Goal: Task Accomplishment & Management: Manage account settings

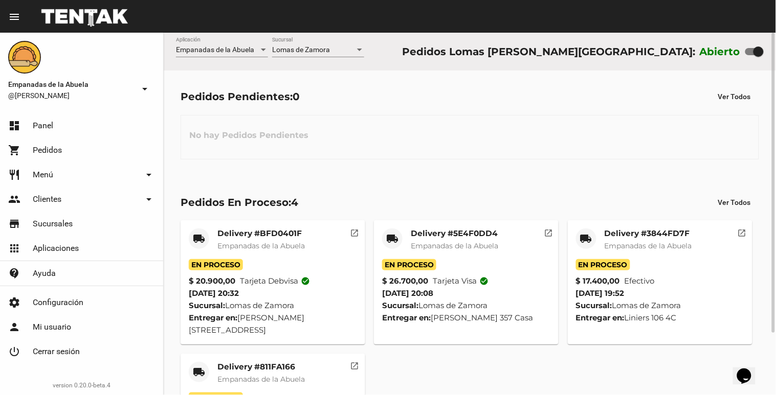
click at [317, 39] on div "Lomas de Zamora Sucursal" at bounding box center [318, 47] width 92 height 20
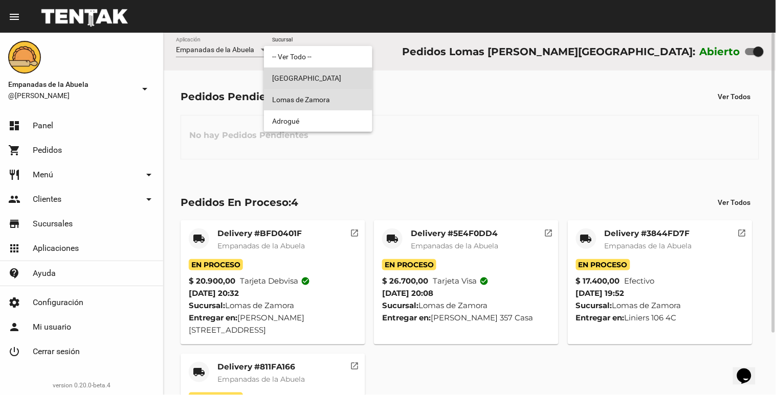
drag, startPoint x: 309, startPoint y: 73, endPoint x: 313, endPoint y: 52, distance: 21.4
click at [312, 72] on span "[GEOGRAPHIC_DATA]" at bounding box center [318, 78] width 92 height 21
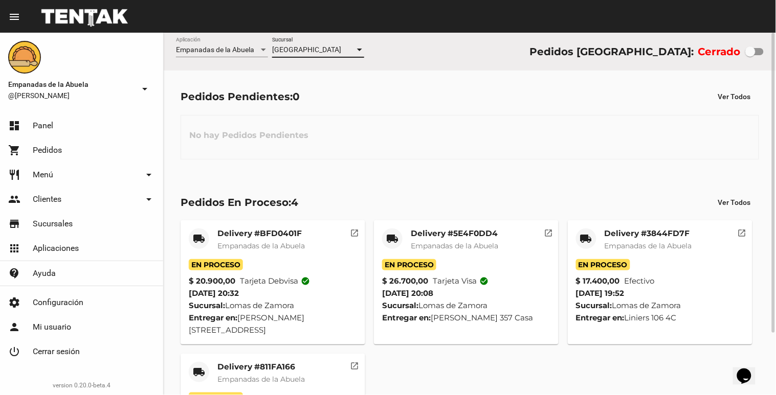
click at [313, 52] on span "[GEOGRAPHIC_DATA]" at bounding box center [306, 50] width 69 height 8
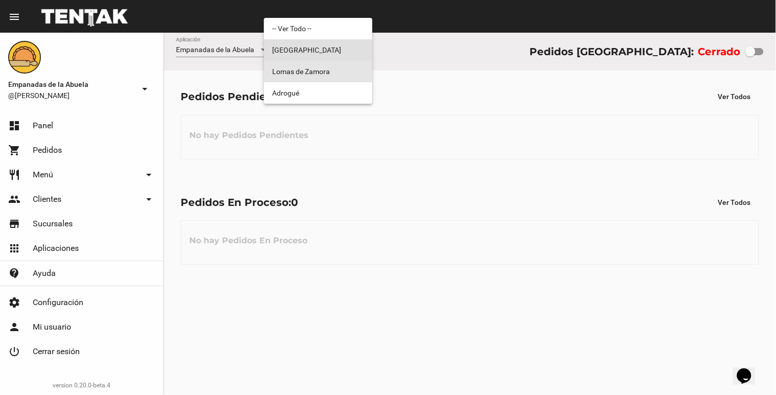
click at [310, 67] on span "Lomas de Zamora" at bounding box center [318, 71] width 92 height 21
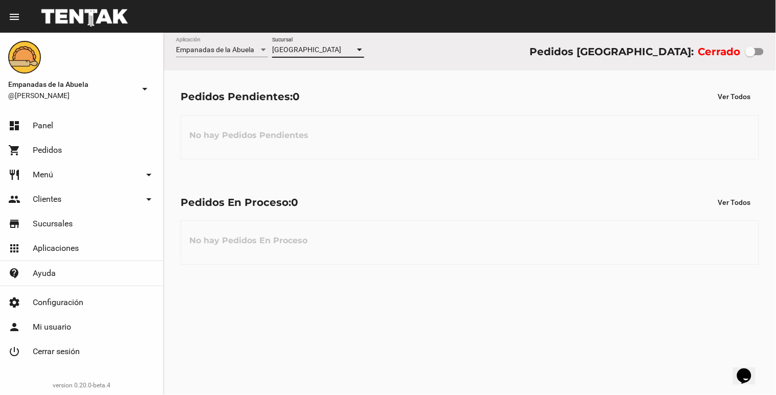
checkbox input "true"
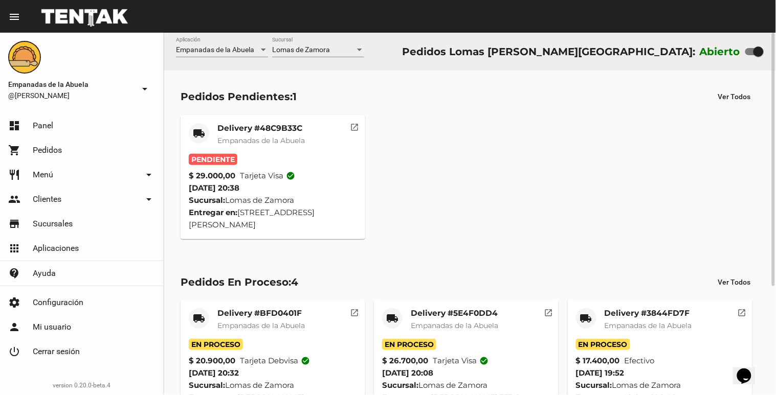
click at [298, 148] on div "Delivery #48C9B33C Empanadas de la Abuela" at bounding box center [260, 138] width 87 height 31
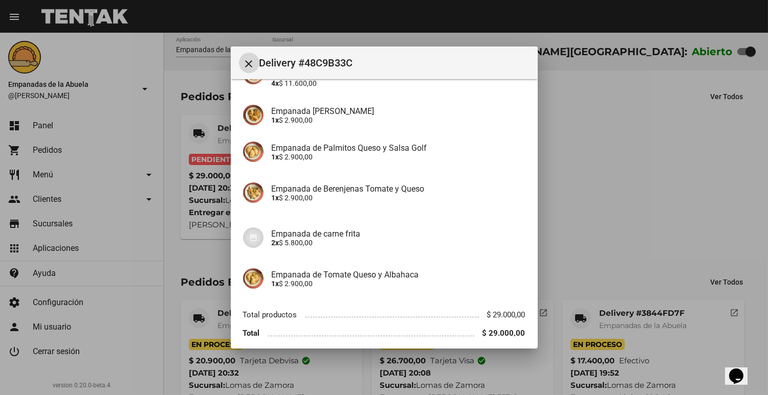
scroll to position [155, 0]
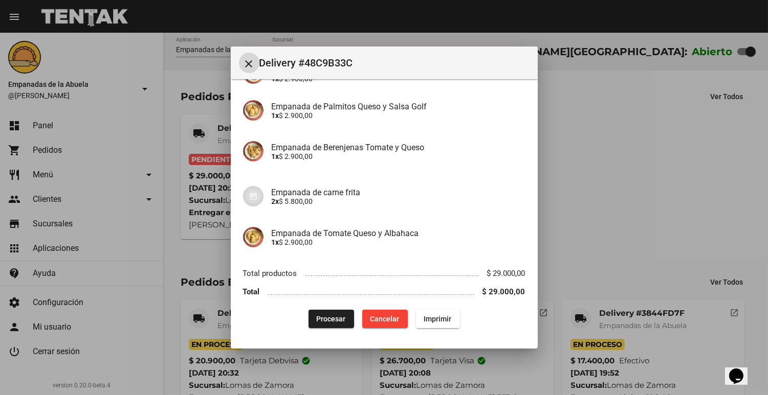
click at [320, 313] on button "Procesar" at bounding box center [331, 319] width 46 height 18
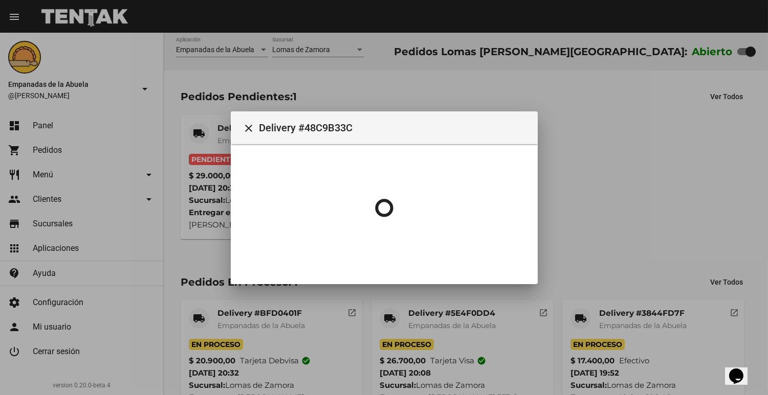
scroll to position [0, 0]
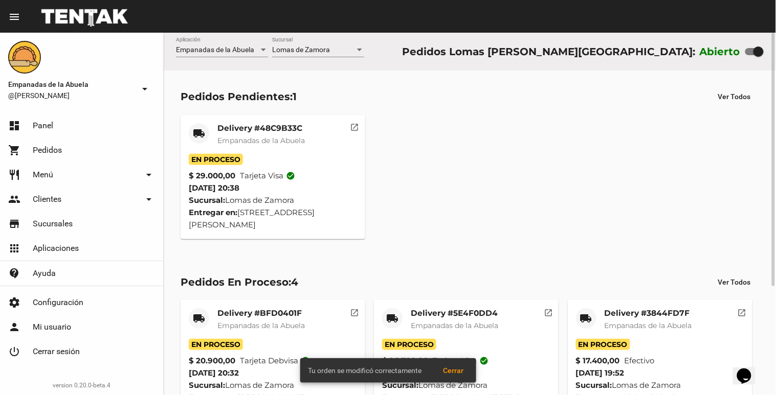
click at [243, 140] on span "Empanadas de la Abuela" at bounding box center [260, 140] width 87 height 9
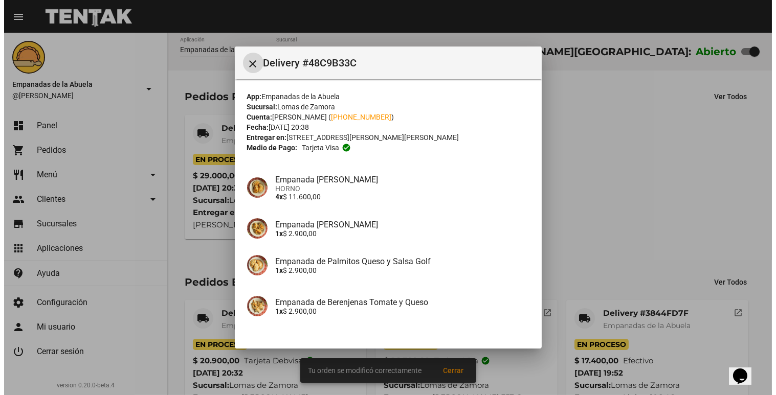
scroll to position [155, 0]
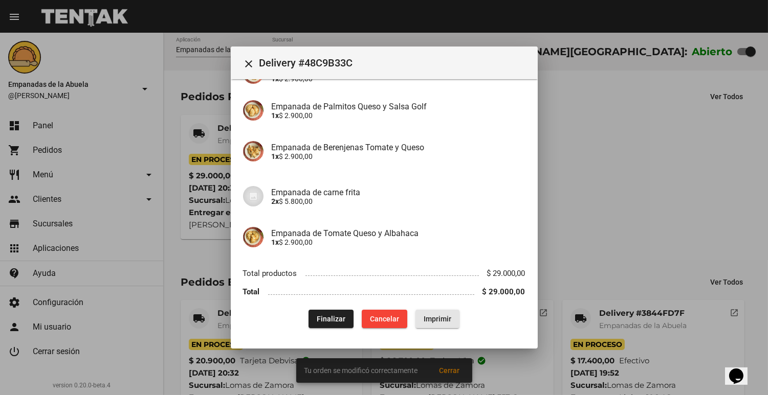
click at [417, 313] on button "Imprimir" at bounding box center [437, 319] width 44 height 18
click at [156, 173] on div at bounding box center [384, 197] width 768 height 395
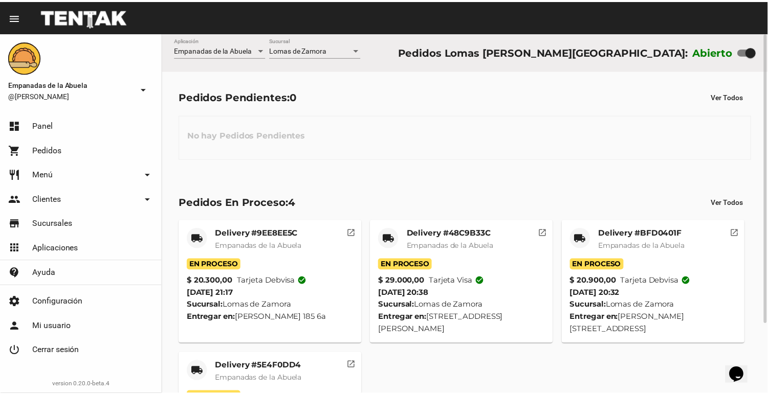
scroll to position [87, 0]
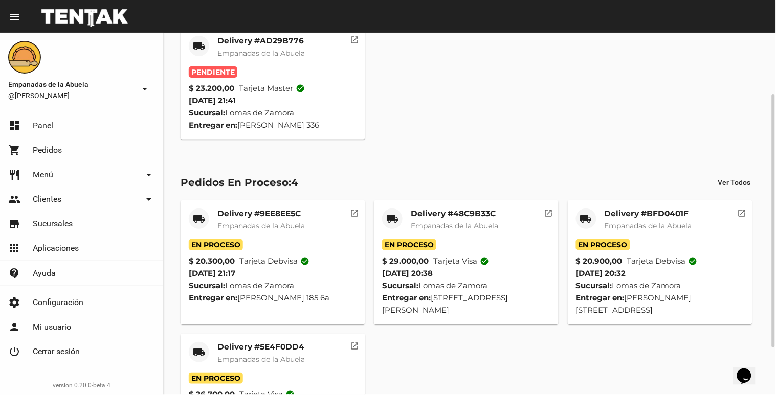
click at [249, 71] on div "Pendiente" at bounding box center [273, 71] width 168 height 11
click at [254, 59] on div "Delivery #AD29B776 Empanadas de la Abuela" at bounding box center [260, 51] width 87 height 31
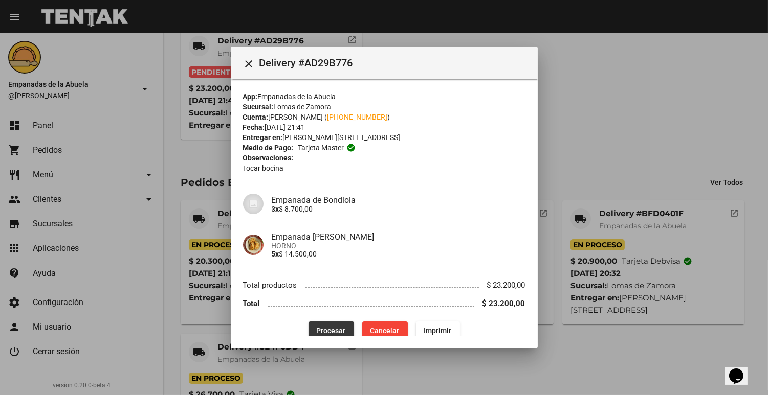
click at [329, 334] on button "Procesar" at bounding box center [331, 331] width 46 height 18
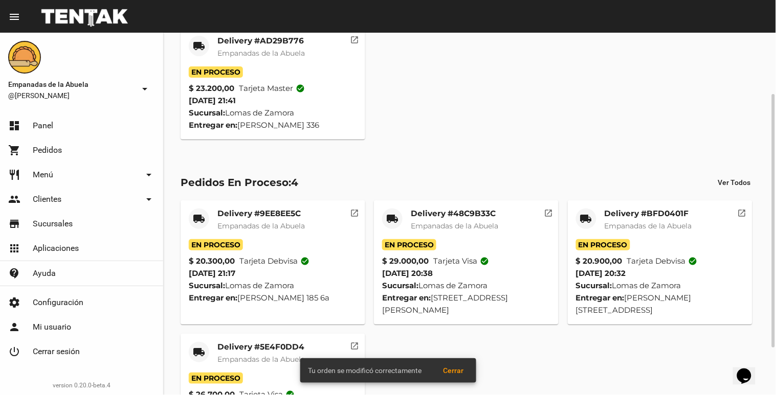
click at [243, 72] on span "En Proceso" at bounding box center [216, 71] width 54 height 11
click at [244, 63] on div "Delivery #AD29B776 Empanadas de la Abuela" at bounding box center [260, 51] width 87 height 31
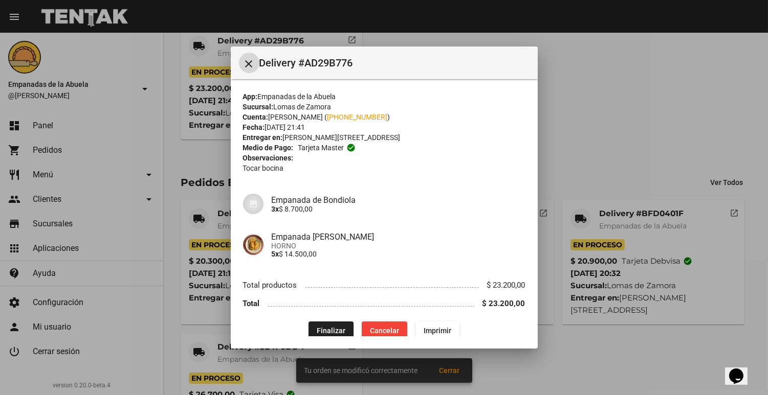
click at [425, 319] on div "App: Empanadas de la Abuela Sucursal: Lomas [PERSON_NAME] Cuenta: [PERSON_NAME]…" at bounding box center [384, 216] width 282 height 249
click at [427, 327] on span "Imprimir" at bounding box center [437, 331] width 28 height 8
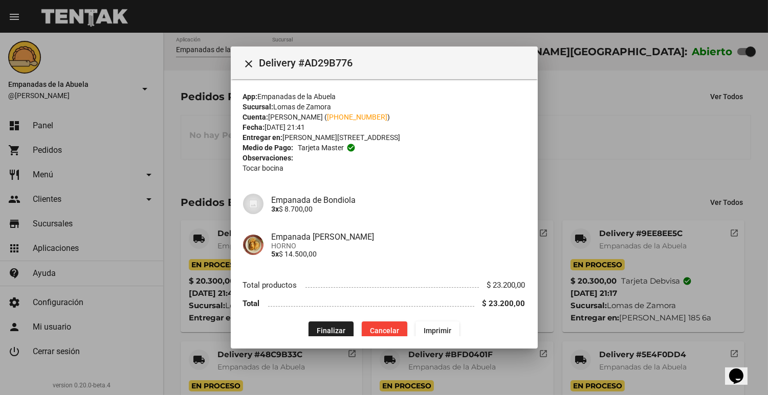
click at [563, 309] on div at bounding box center [384, 197] width 768 height 395
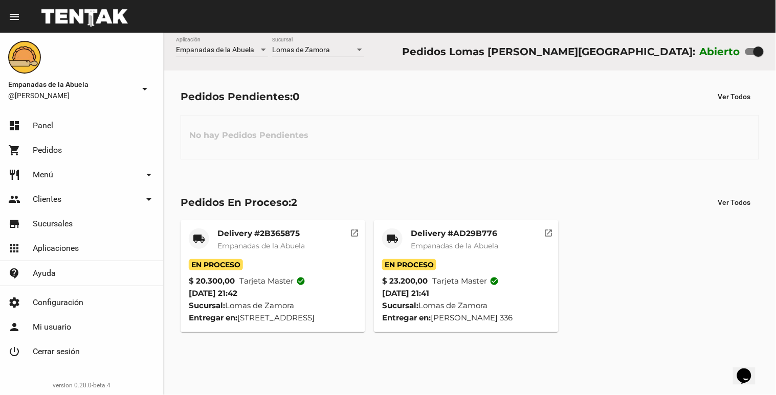
click at [68, 152] on link "shopping_cart Pedidos" at bounding box center [81, 150] width 163 height 25
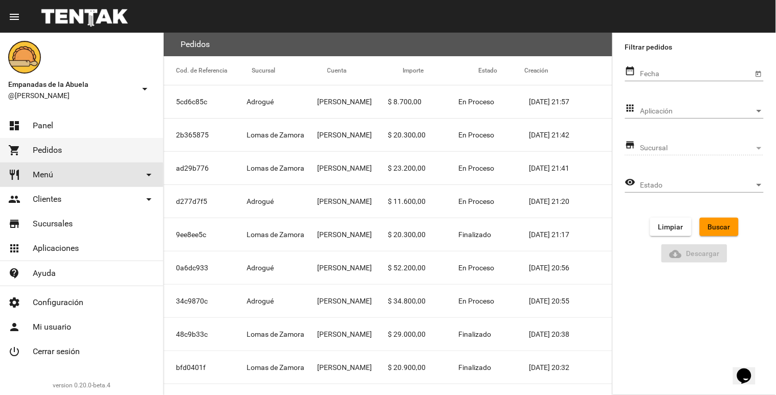
click at [75, 182] on link "restaurant Menú arrow_drop_down" at bounding box center [81, 175] width 163 height 25
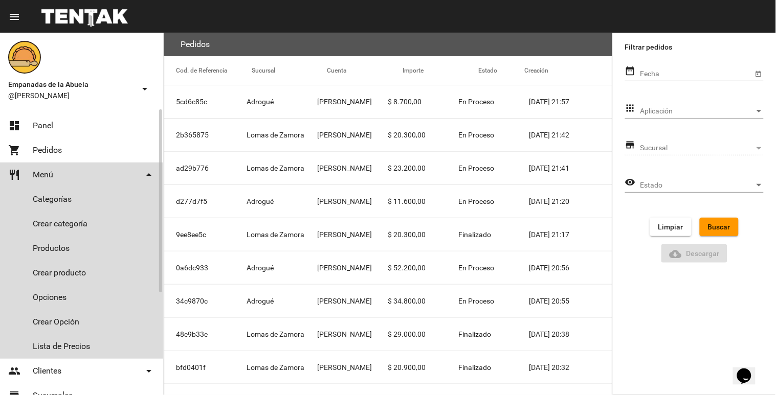
click at [83, 174] on link "restaurant Menú arrow_drop_down" at bounding box center [81, 175] width 163 height 25
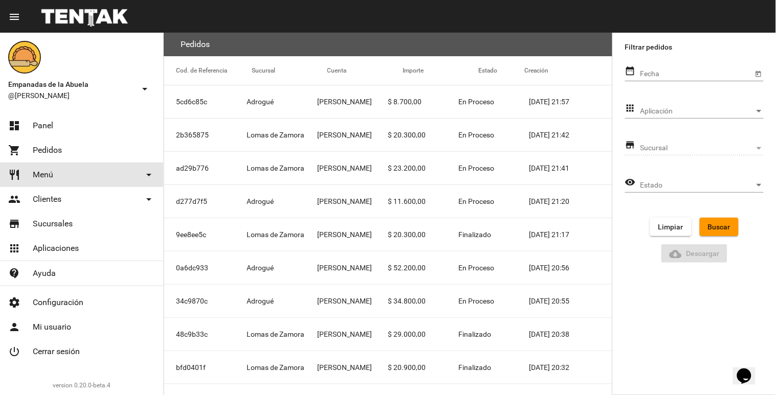
click at [83, 174] on link "restaurant Menú arrow_drop_down" at bounding box center [81, 175] width 163 height 25
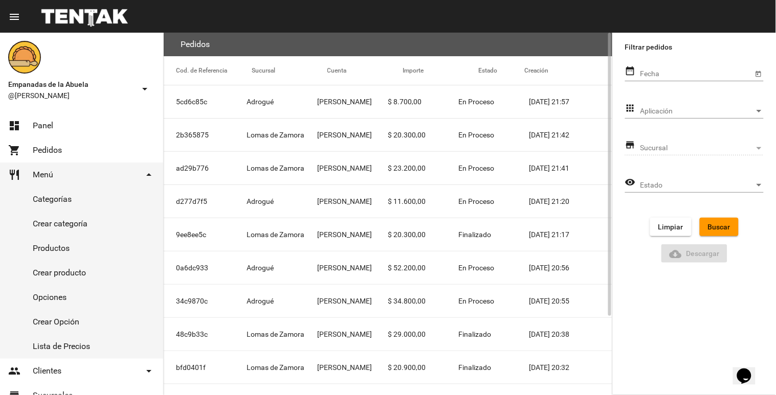
scroll to position [100, 0]
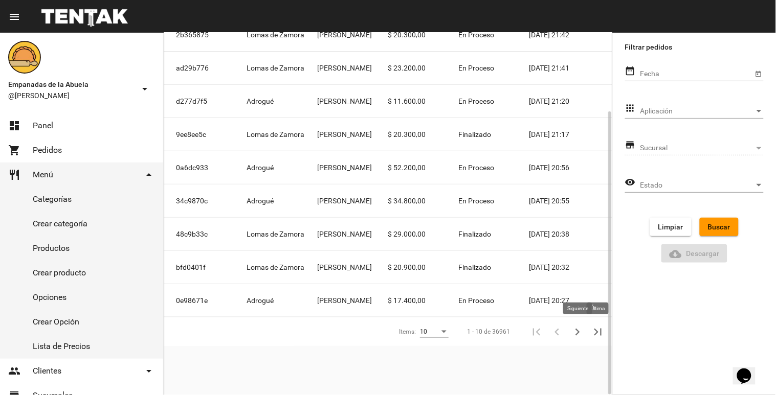
click at [579, 333] on icon "Siguiente" at bounding box center [577, 332] width 5 height 7
click at [577, 331] on icon "Siguiente" at bounding box center [577, 332] width 14 height 14
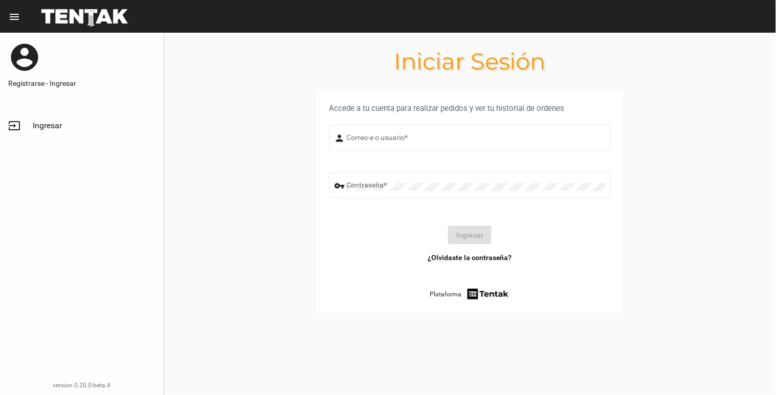
type input "[EMAIL_ADDRESS][DOMAIN_NAME]"
click at [457, 233] on button "Ingresar" at bounding box center [469, 235] width 43 height 18
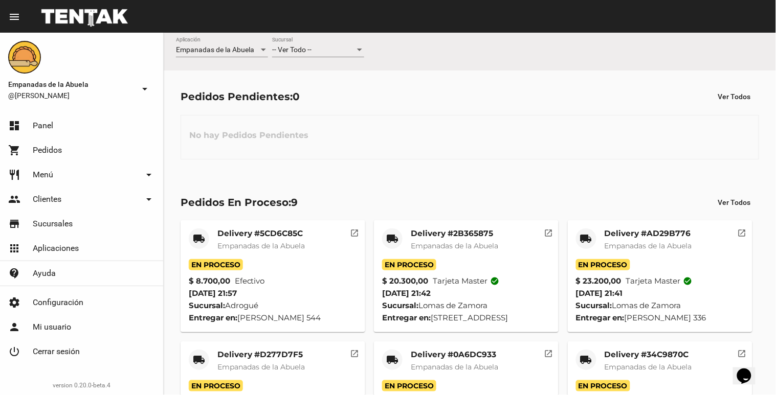
click at [98, 149] on link "shopping_cart Pedidos" at bounding box center [81, 150] width 163 height 25
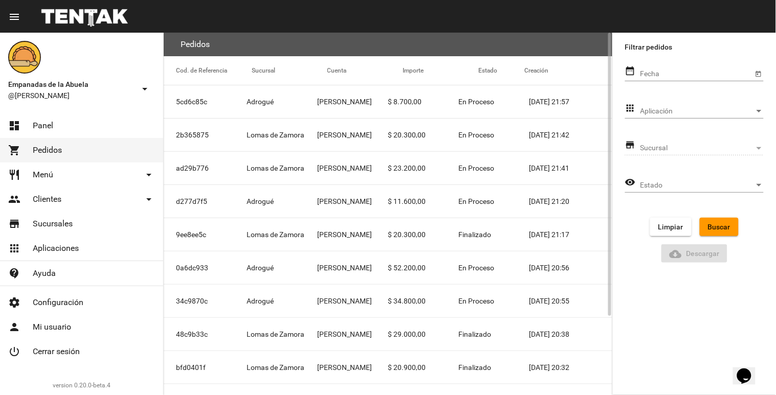
click at [378, 131] on mat-cell "[PERSON_NAME]" at bounding box center [352, 135] width 71 height 33
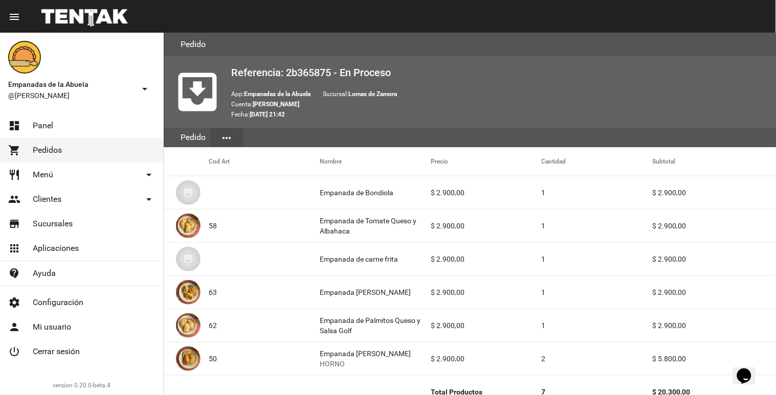
click at [78, 147] on link "shopping_cart Pedidos" at bounding box center [81, 150] width 163 height 25
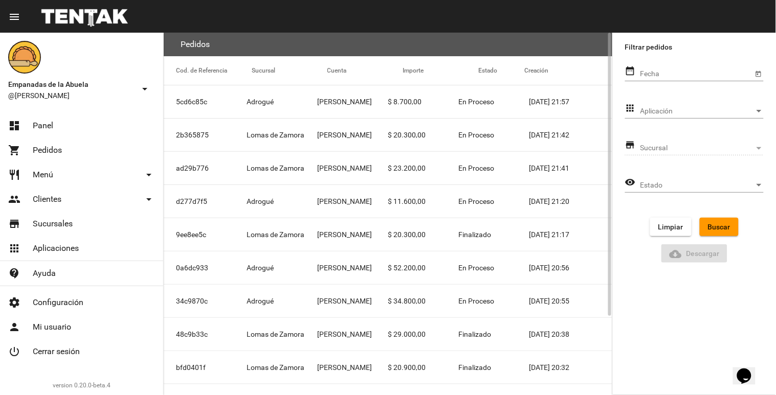
click at [293, 182] on mat-cell "Lomas de Zamora" at bounding box center [281, 168] width 71 height 33
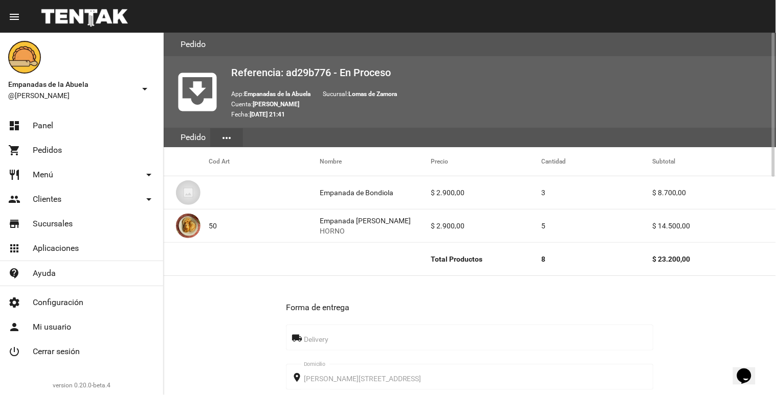
scroll to position [114, 0]
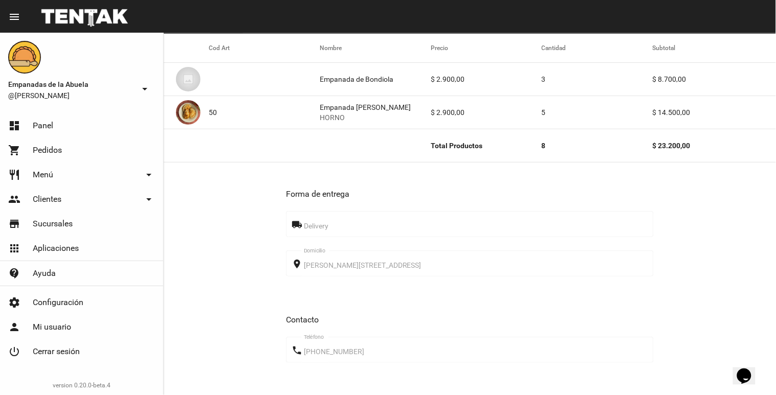
click at [50, 156] on link "shopping_cart Pedidos" at bounding box center [81, 150] width 163 height 25
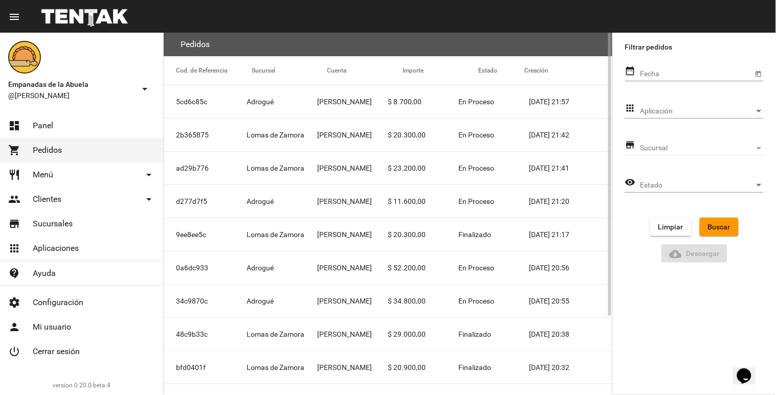
click at [325, 239] on mat-cell "[PERSON_NAME]" at bounding box center [352, 234] width 71 height 33
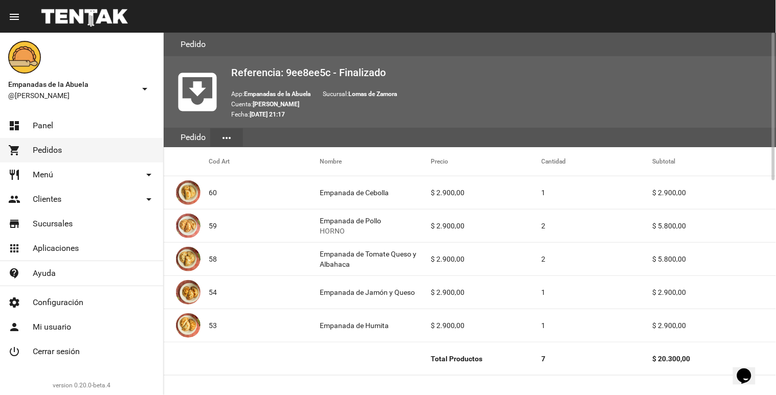
scroll to position [114, 0]
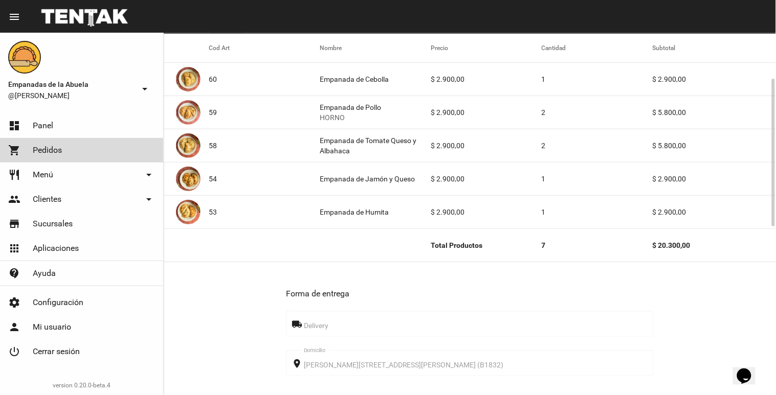
click at [83, 141] on link "shopping_cart Pedidos" at bounding box center [81, 150] width 163 height 25
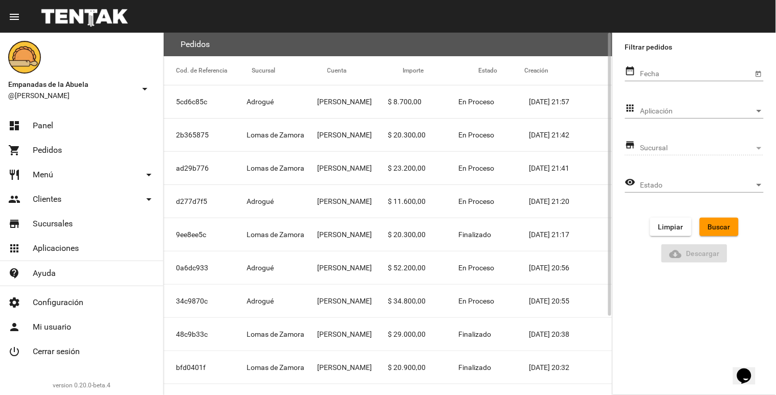
click at [360, 335] on mat-cell "[PERSON_NAME]" at bounding box center [352, 334] width 71 height 33
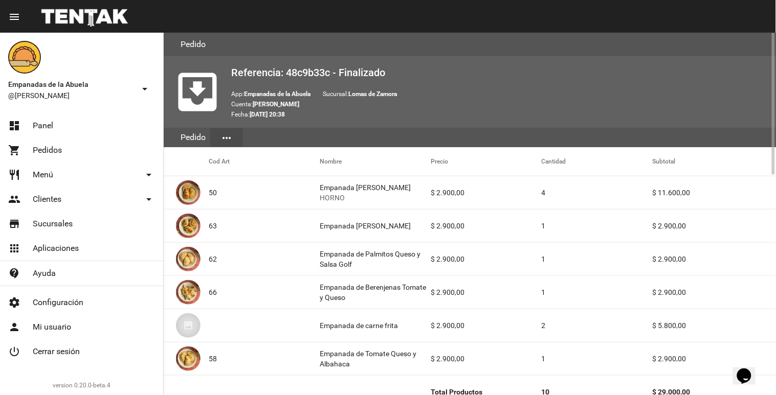
scroll to position [341, 0]
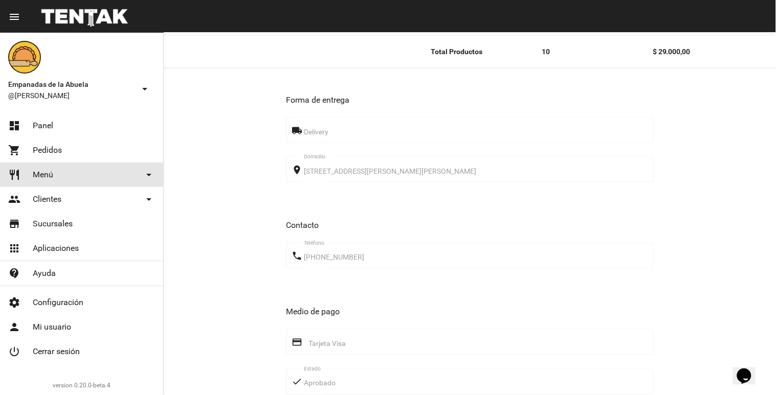
click at [48, 179] on span "Menú" at bounding box center [43, 175] width 20 height 10
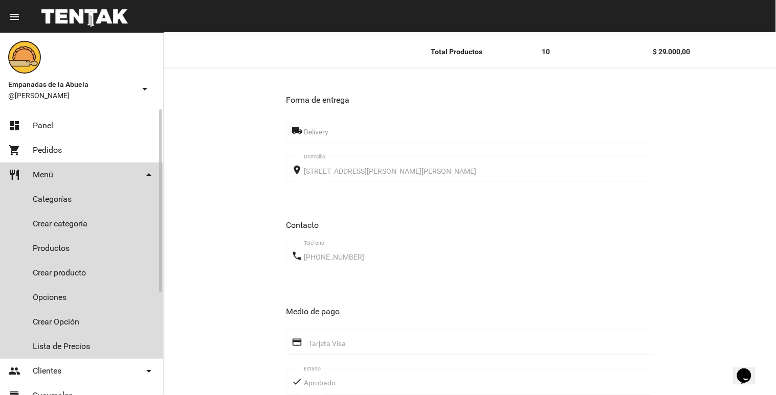
click at [102, 174] on link "restaurant Menú arrow_drop_down" at bounding box center [81, 175] width 163 height 25
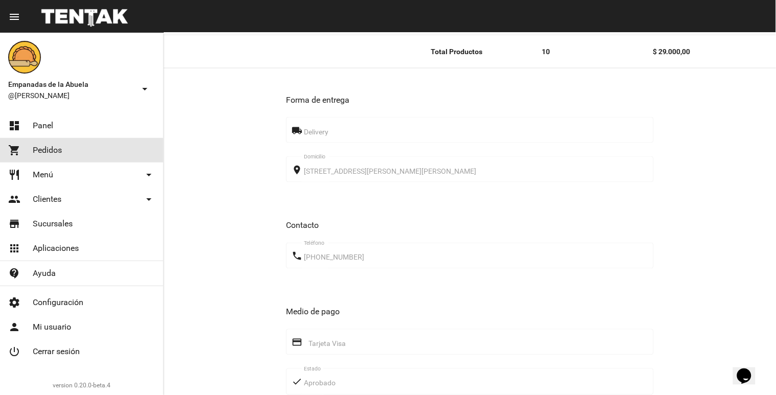
click at [105, 148] on link "shopping_cart Pedidos" at bounding box center [81, 150] width 163 height 25
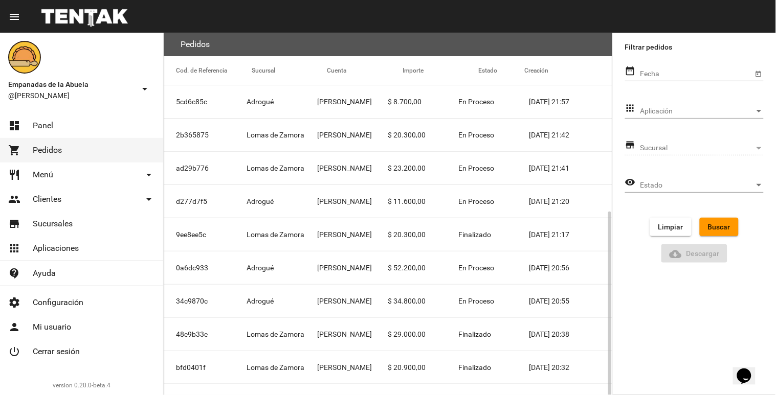
scroll to position [100, 0]
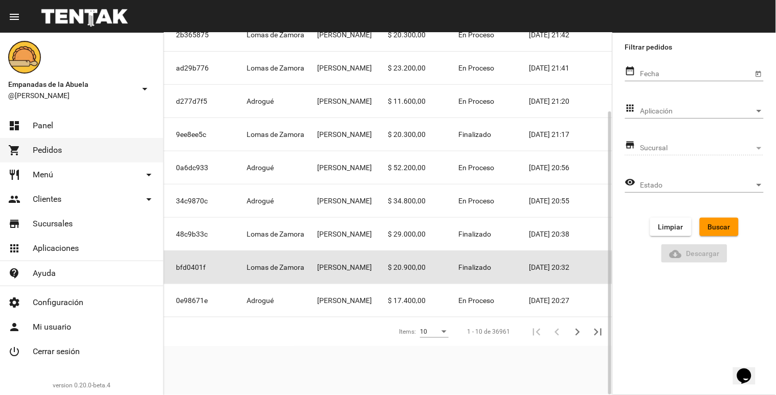
click at [366, 267] on mat-cell "[PERSON_NAME]" at bounding box center [352, 267] width 71 height 33
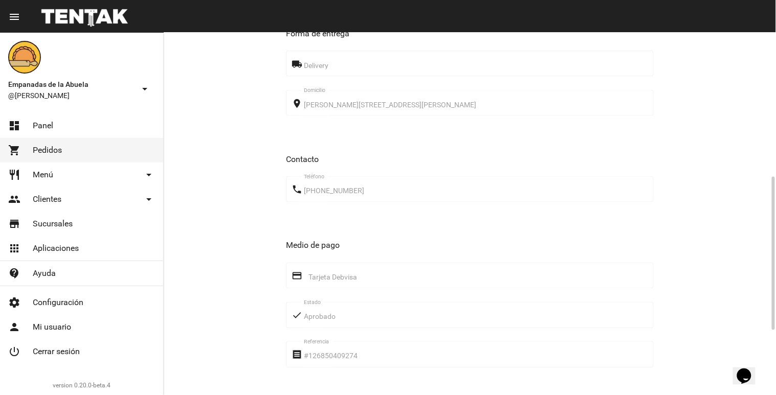
scroll to position [454, 0]
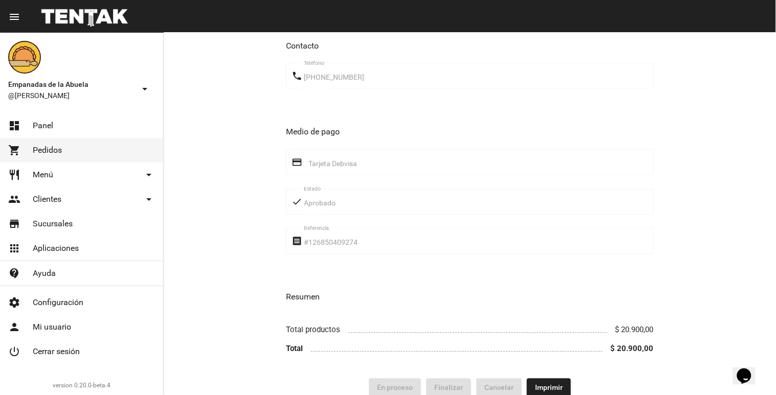
click at [45, 148] on span "Pedidos" at bounding box center [47, 150] width 29 height 10
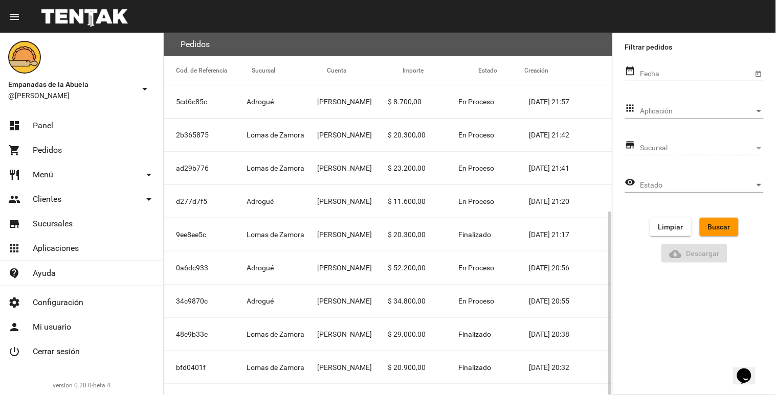
scroll to position [100, 0]
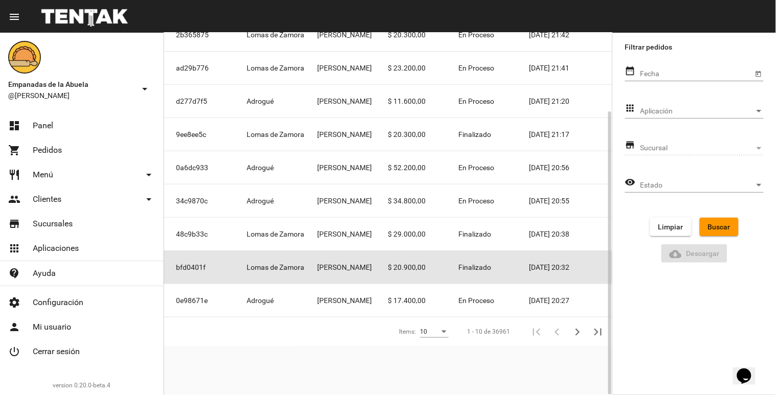
click at [348, 271] on mat-cell "[PERSON_NAME]" at bounding box center [352, 267] width 71 height 33
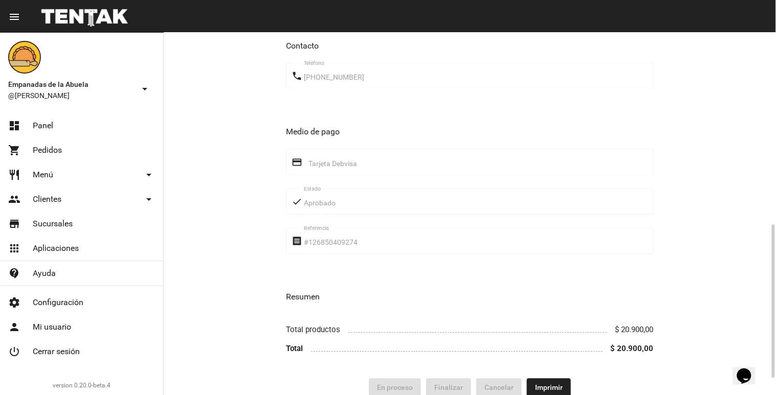
scroll to position [341, 0]
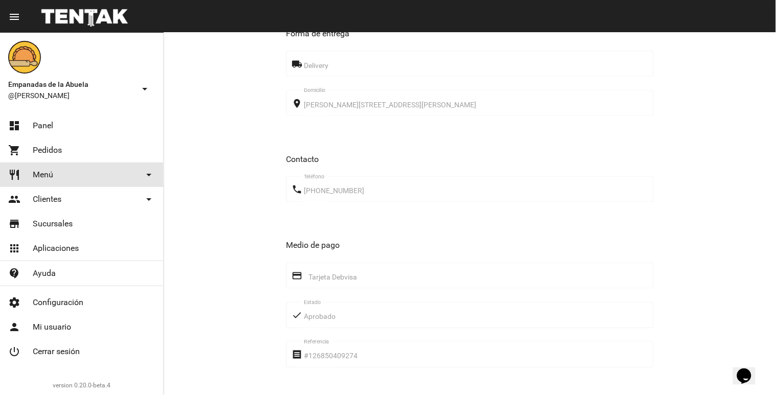
click at [63, 177] on link "restaurant Menú arrow_drop_down" at bounding box center [81, 175] width 163 height 25
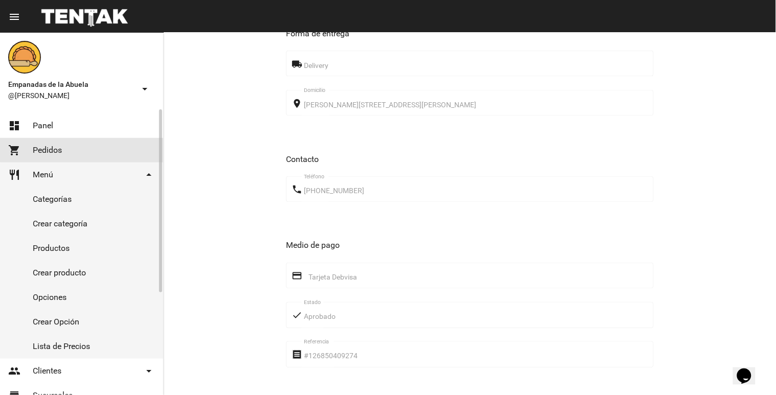
click at [87, 141] on link "shopping_cart Pedidos" at bounding box center [81, 150] width 163 height 25
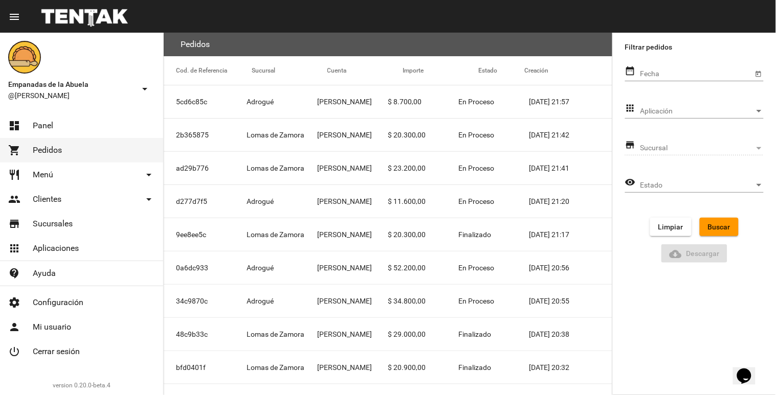
scroll to position [100, 0]
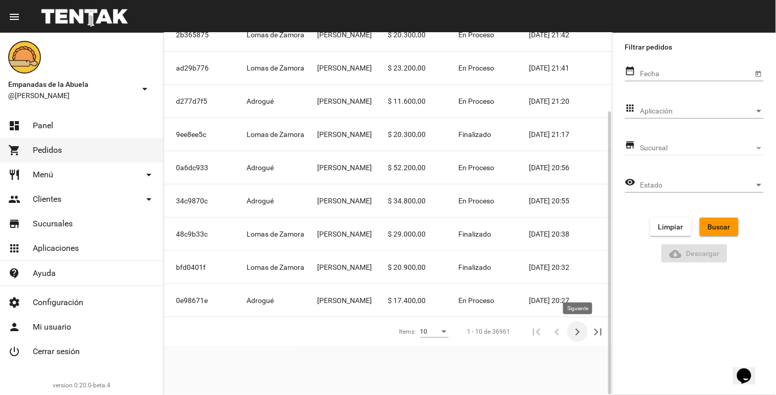
click at [580, 337] on icon "Siguiente" at bounding box center [577, 332] width 14 height 14
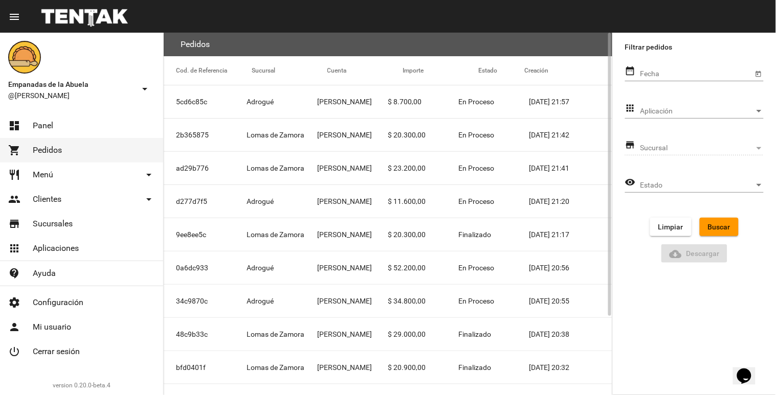
click at [304, 144] on mat-cell "Lomas de Zamora" at bounding box center [281, 135] width 71 height 33
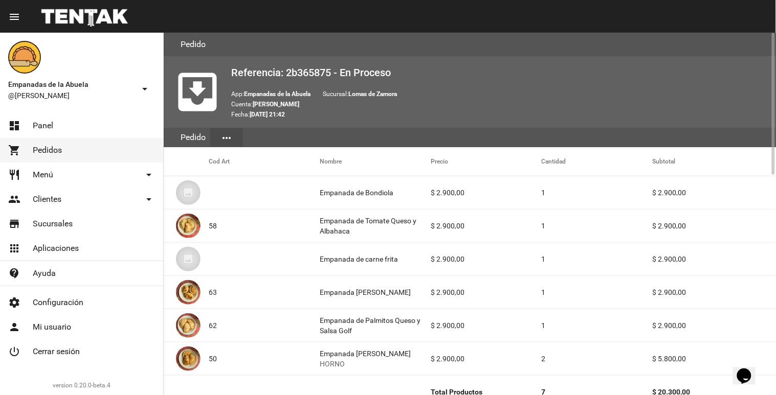
scroll to position [341, 0]
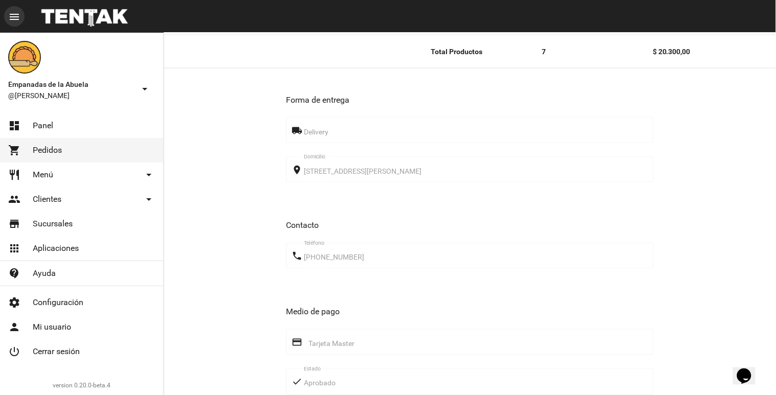
click at [16, 19] on mat-icon "menu" at bounding box center [14, 17] width 12 height 12
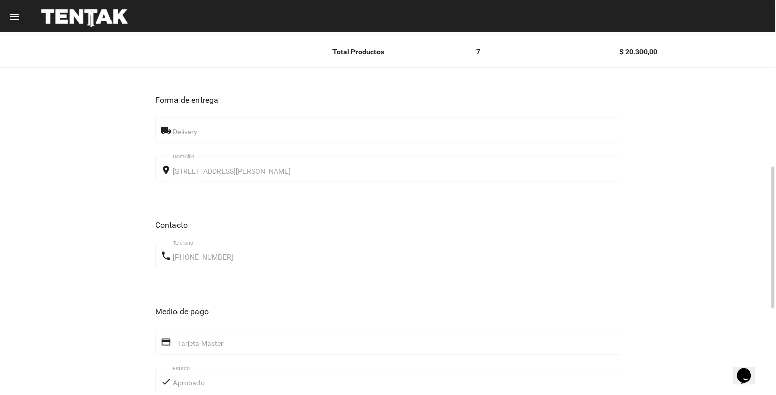
click at [308, 200] on div "Forma de entrega local_shipping Delivery place [STREET_ADDRESS][PERSON_NAME] Do…" at bounding box center [387, 314] width 465 height 466
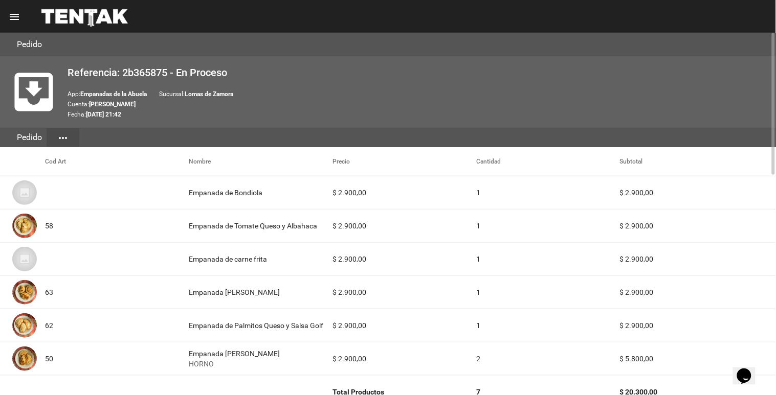
scroll to position [227, 0]
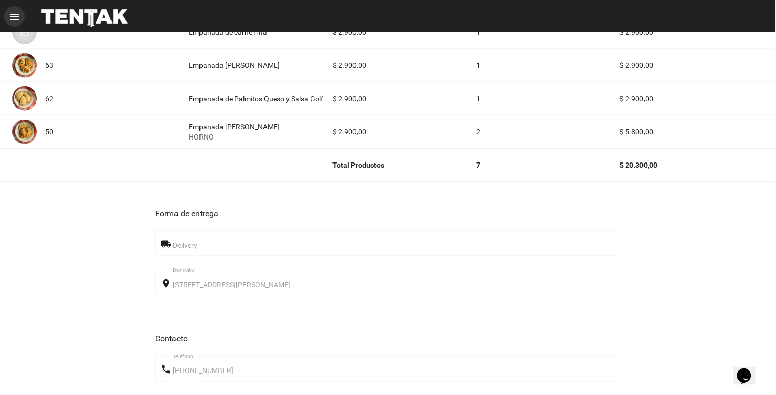
click at [9, 7] on button "menu" at bounding box center [14, 16] width 20 height 20
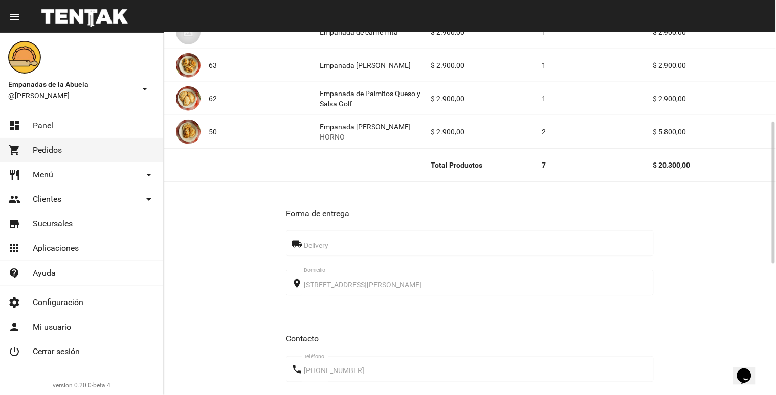
scroll to position [0, 0]
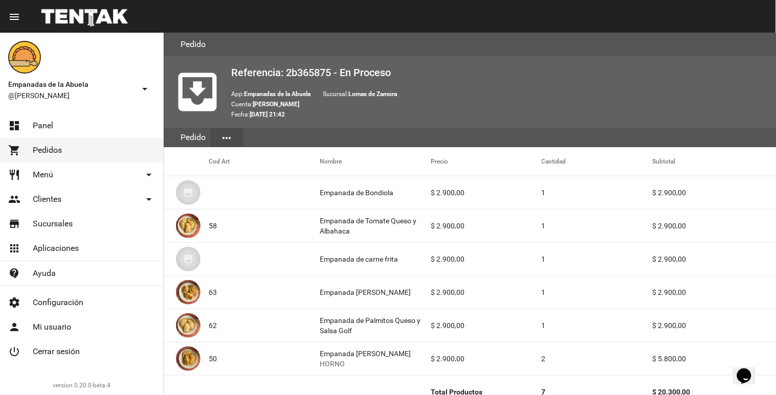
click at [65, 145] on link "shopping_cart Pedidos" at bounding box center [81, 150] width 163 height 25
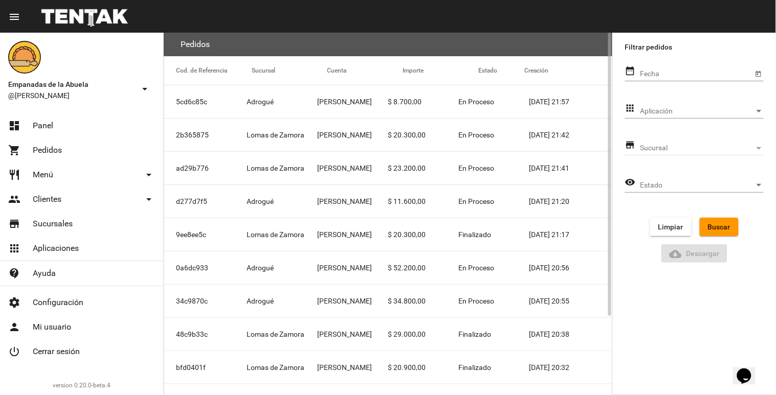
scroll to position [100, 0]
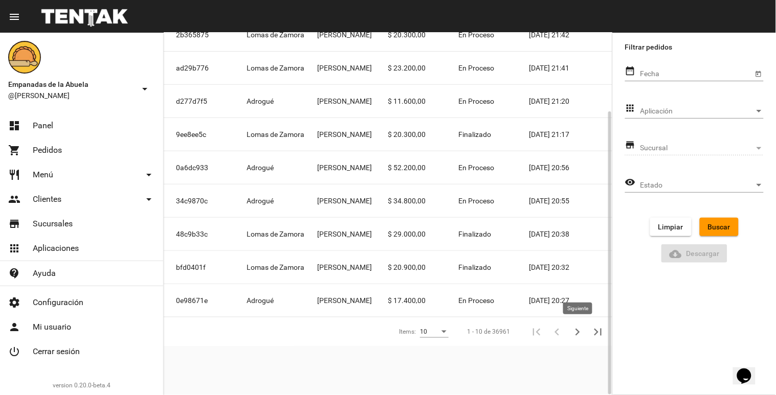
click at [575, 330] on icon "Siguiente" at bounding box center [577, 332] width 14 height 14
click at [663, 116] on div "Aplicación Aplicación" at bounding box center [701, 109] width 123 height 20
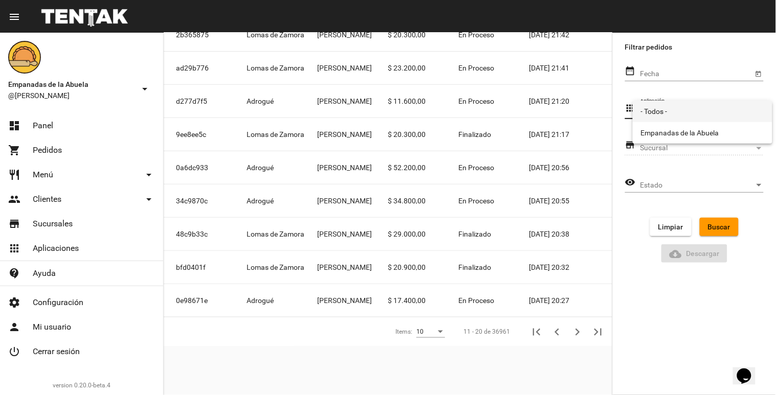
click at [656, 91] on div at bounding box center [388, 197] width 776 height 395
click at [637, 155] on div "store Sucursal Sucursal" at bounding box center [694, 146] width 139 height 20
click at [653, 140] on div "Sucursal Sucursal" at bounding box center [701, 146] width 123 height 20
click at [650, 148] on span "Sucursal" at bounding box center [697, 148] width 114 height 8
click at [756, 148] on div "Sucursal" at bounding box center [758, 148] width 9 height 8
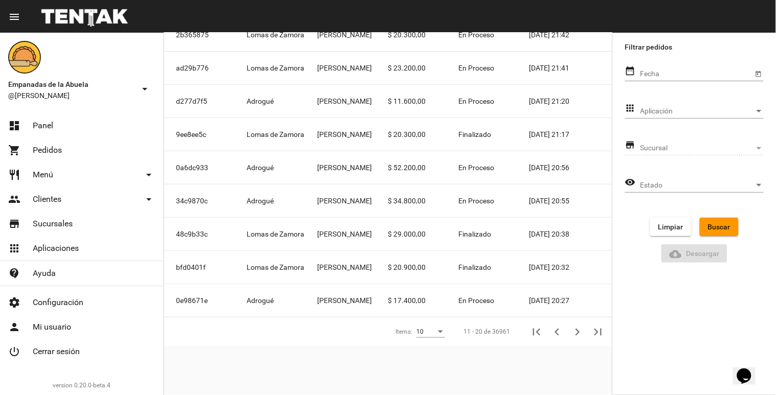
click at [758, 147] on div "Sucursal" at bounding box center [758, 148] width 5 height 3
click at [694, 147] on span "Sucursal" at bounding box center [697, 148] width 114 height 8
click at [645, 141] on div "Sucursal Sucursal" at bounding box center [701, 146] width 123 height 20
click at [645, 145] on span "Sucursal" at bounding box center [697, 148] width 114 height 8
click at [758, 148] on div "Sucursal" at bounding box center [758, 148] width 5 height 3
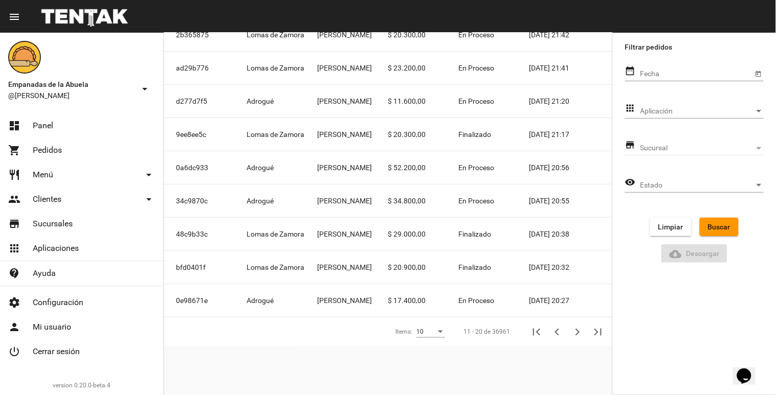
click at [629, 145] on mat-icon "store" at bounding box center [630, 145] width 11 height 12
click at [649, 144] on span "Sucursal" at bounding box center [697, 148] width 114 height 8
click at [649, 148] on span "Sucursal" at bounding box center [697, 148] width 114 height 8
click at [648, 115] on div "Aplicación Aplicación" at bounding box center [701, 109] width 123 height 20
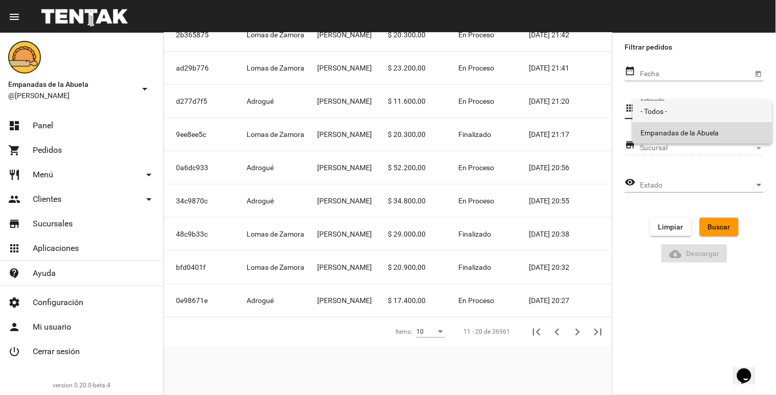
click at [655, 134] on span "Empanadas de la Abuela" at bounding box center [702, 132] width 123 height 21
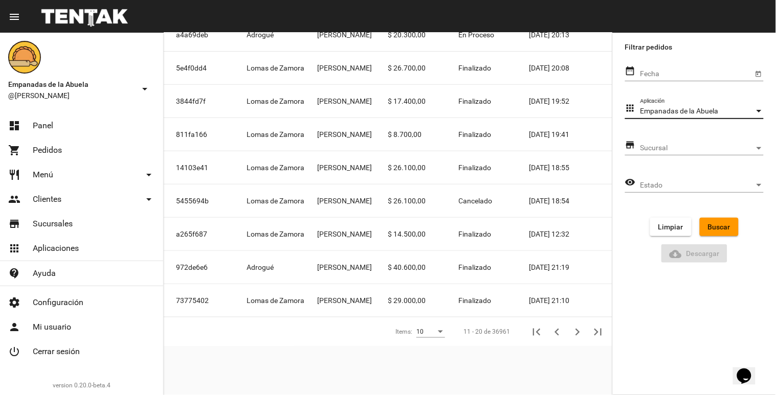
click at [653, 149] on span "Sucursal" at bounding box center [697, 148] width 114 height 8
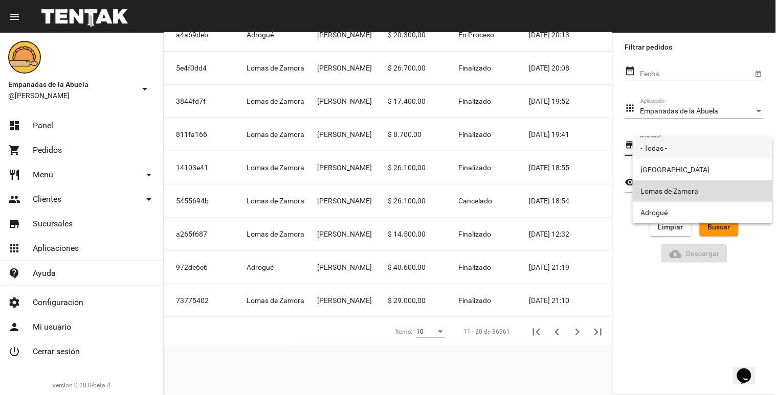
click at [654, 185] on span "Lomas de Zamora" at bounding box center [702, 191] width 123 height 21
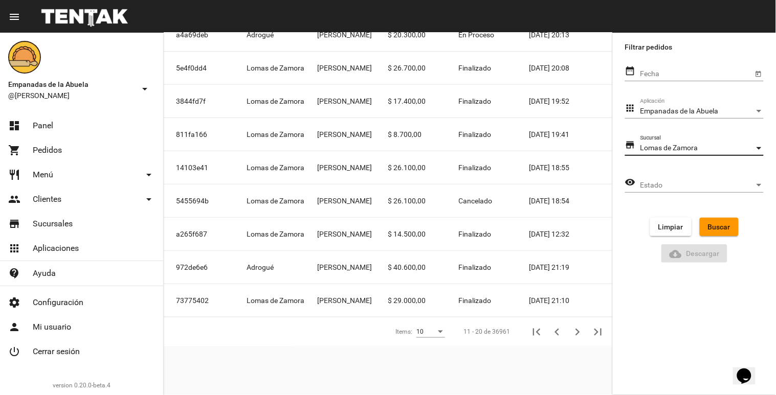
click at [718, 227] on span "Buscar" at bounding box center [719, 227] width 23 height 8
click at [724, 227] on span "Buscar" at bounding box center [719, 227] width 23 height 8
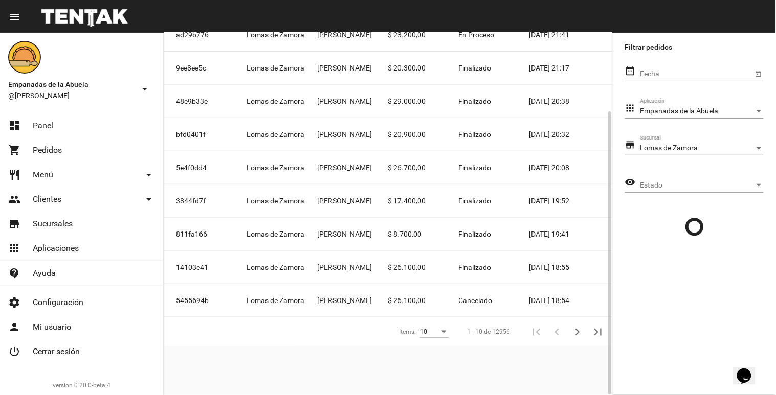
scroll to position [0, 0]
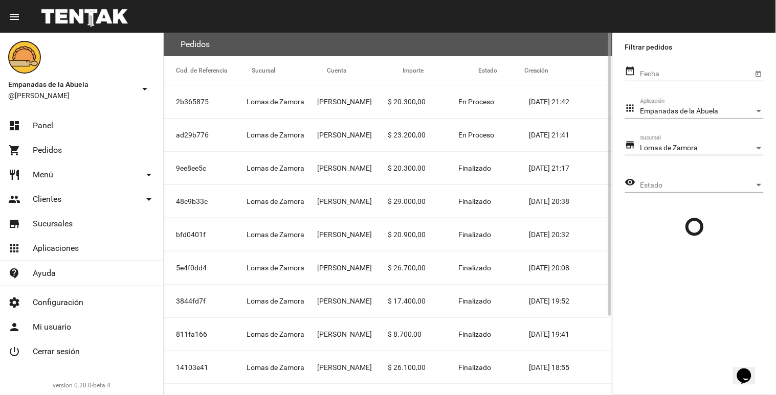
click at [396, 278] on mat-cell "$ 26.700,00" at bounding box center [423, 268] width 71 height 33
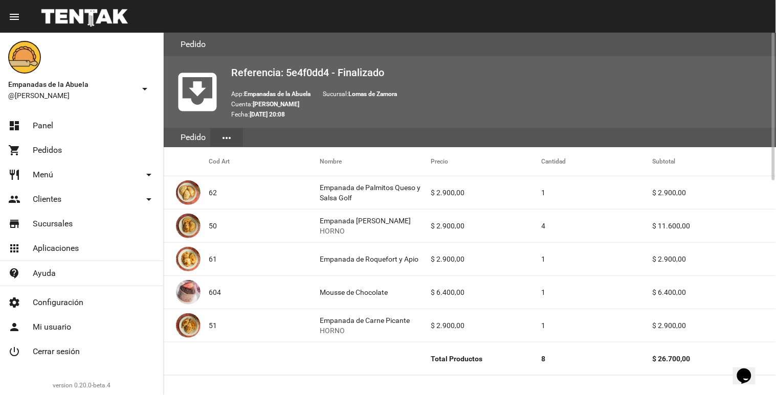
scroll to position [227, 0]
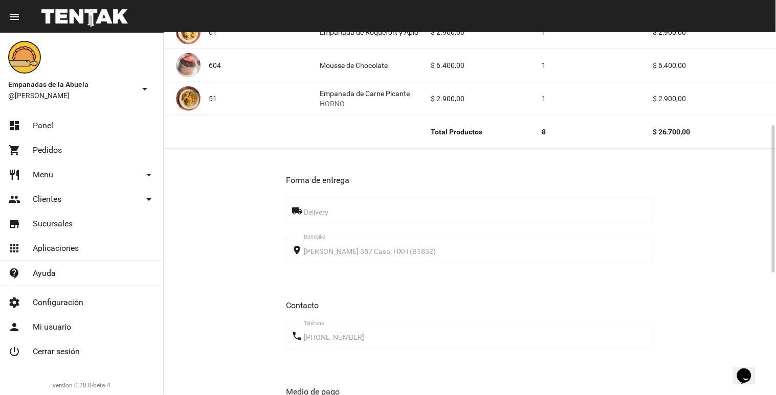
click at [20, 19] on mat-icon "menu" at bounding box center [14, 17] width 12 height 12
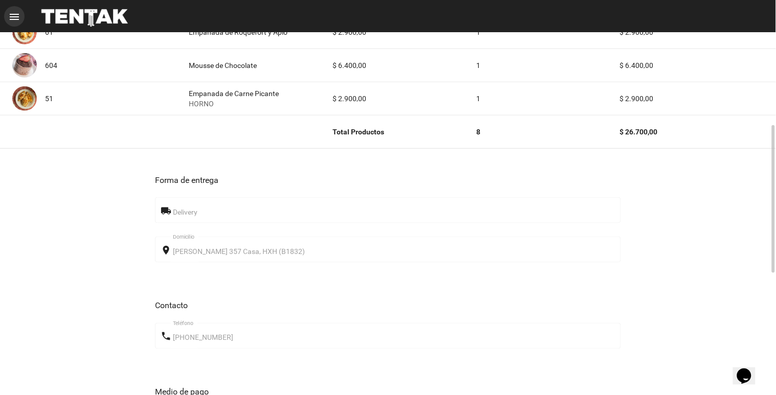
click at [20, 19] on mat-icon "menu" at bounding box center [14, 17] width 12 height 12
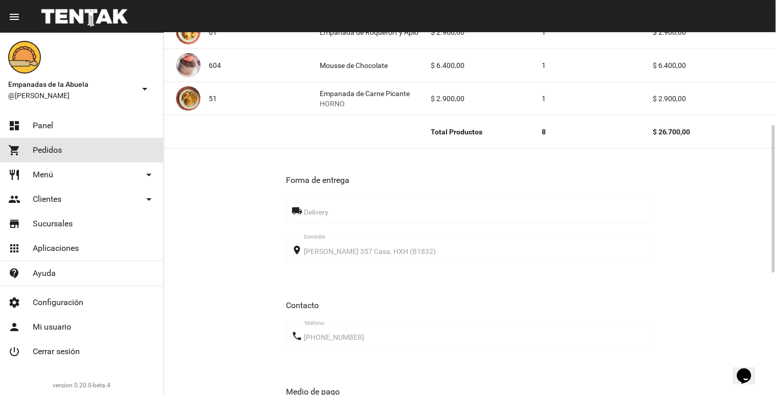
click at [28, 147] on link "shopping_cart Pedidos" at bounding box center [81, 150] width 163 height 25
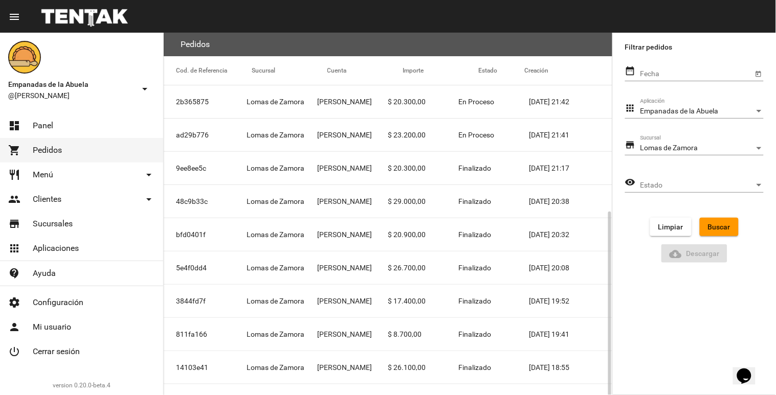
scroll to position [100, 0]
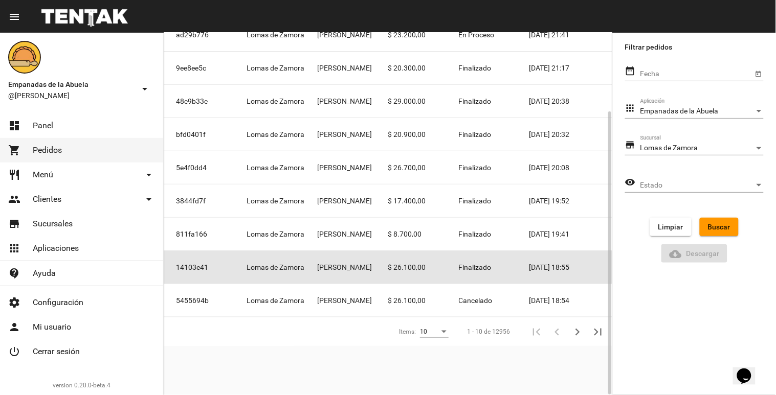
click at [377, 272] on mat-cell "[PERSON_NAME]" at bounding box center [352, 267] width 71 height 33
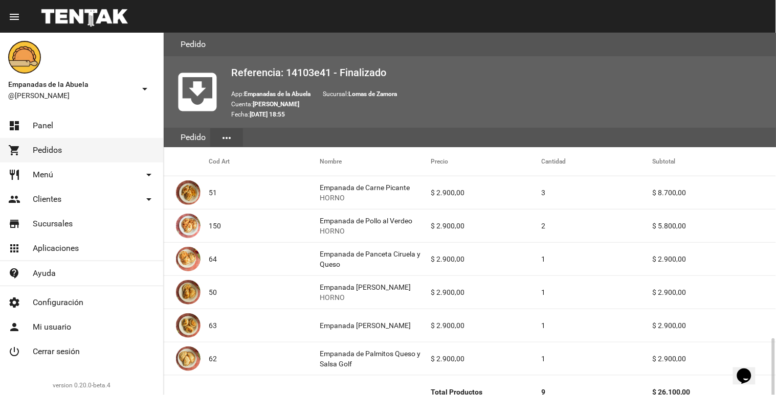
scroll to position [227, 0]
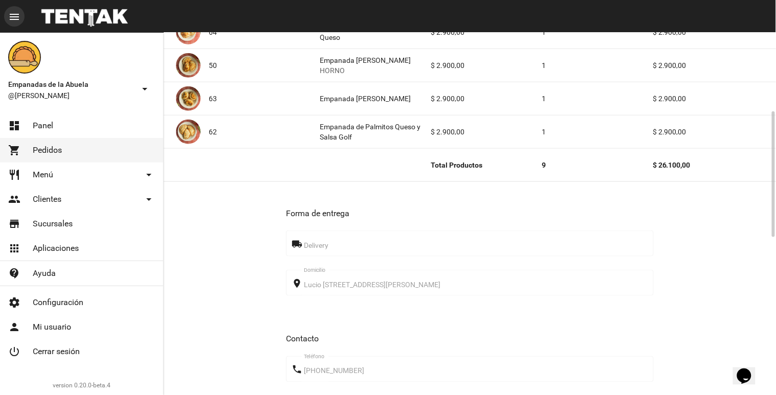
click at [12, 19] on mat-icon "menu" at bounding box center [14, 17] width 12 height 12
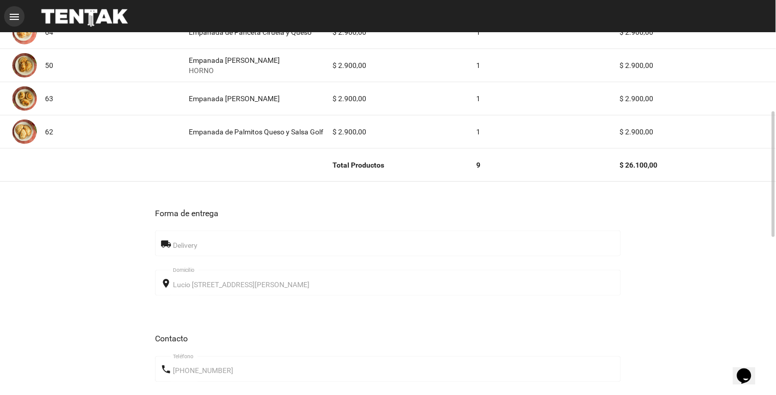
click at [12, 19] on mat-icon "menu" at bounding box center [14, 17] width 12 height 12
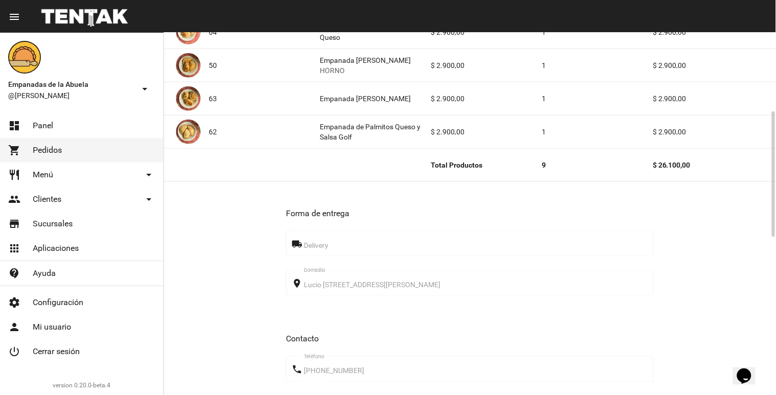
click at [36, 154] on span "Pedidos" at bounding box center [47, 150] width 29 height 10
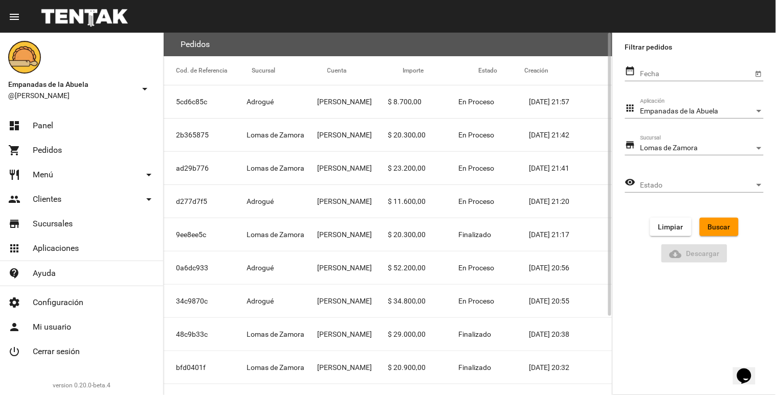
scroll to position [100, 0]
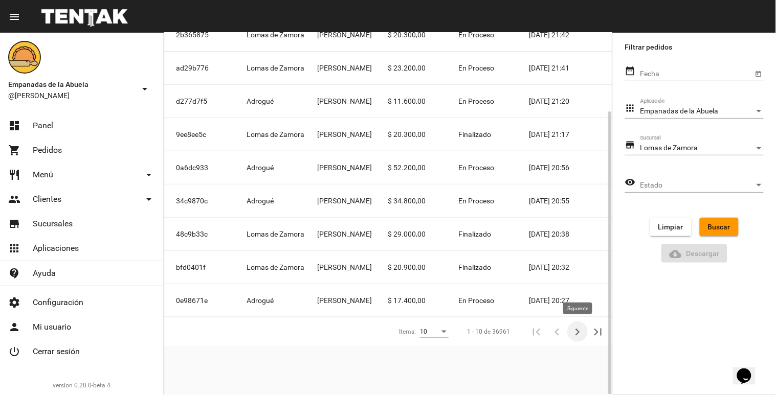
click at [571, 330] on icon "Siguiente" at bounding box center [577, 332] width 14 height 14
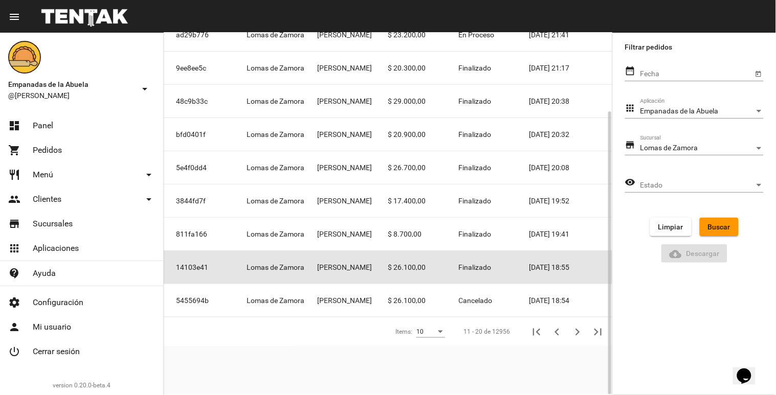
click at [376, 264] on mat-cell "[PERSON_NAME]" at bounding box center [352, 267] width 71 height 33
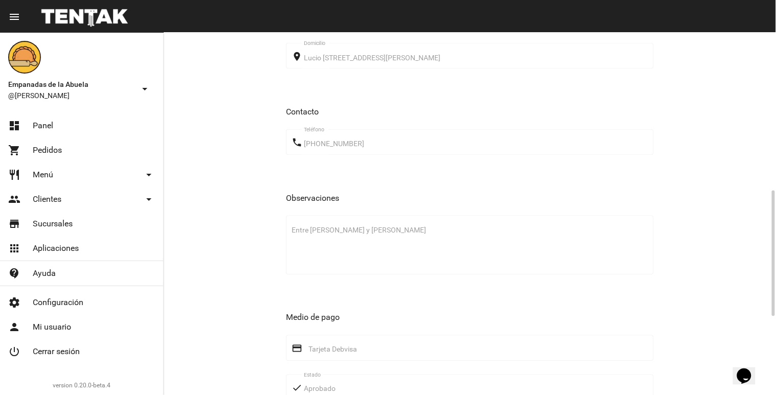
scroll to position [341, 0]
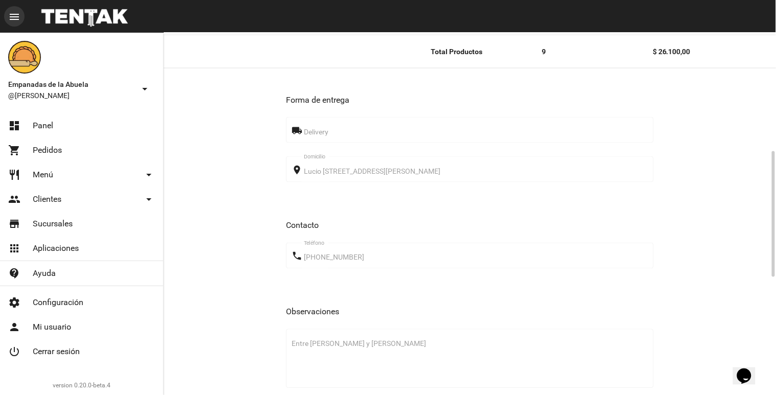
click at [14, 18] on mat-icon "menu" at bounding box center [14, 17] width 12 height 12
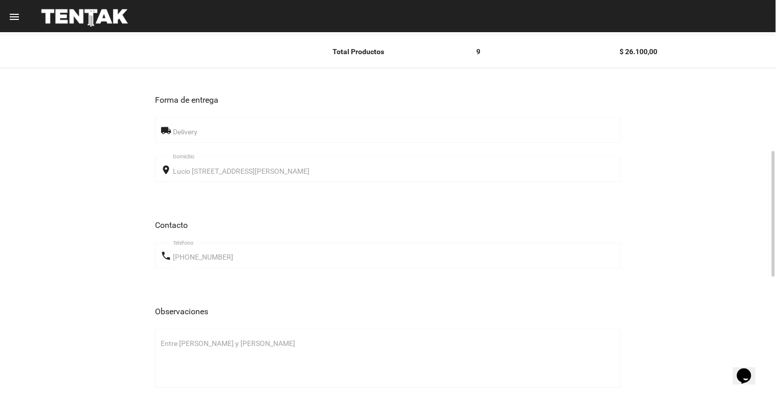
click at [3, 3] on mat-toolbar "menu Pedido Pedido more_vert" at bounding box center [388, 16] width 776 height 33
click at [9, 14] on mat-icon "menu" at bounding box center [14, 17] width 12 height 12
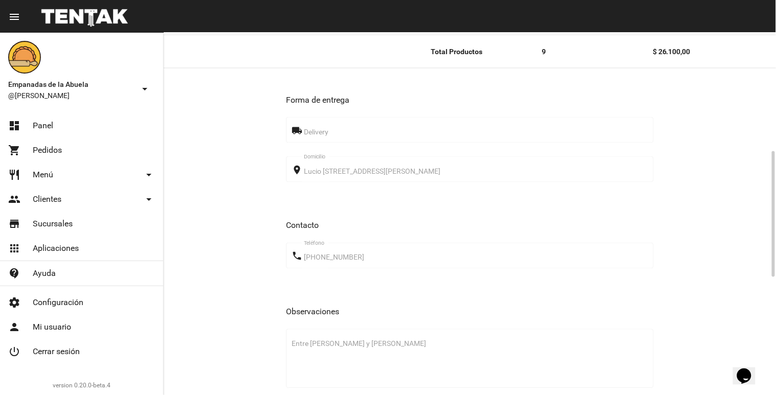
click at [49, 144] on link "shopping_cart Pedidos" at bounding box center [81, 150] width 163 height 25
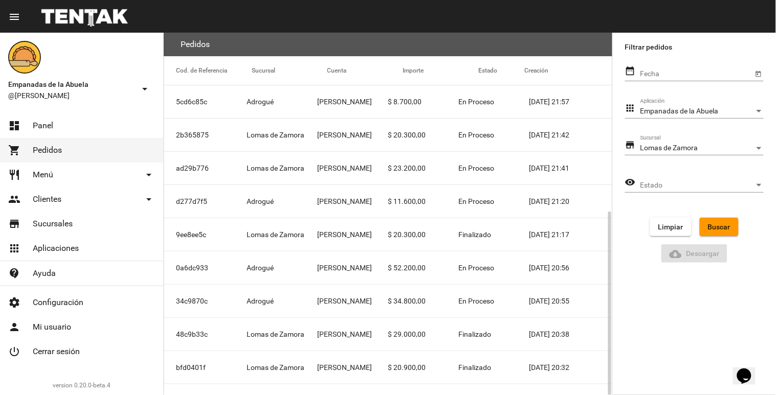
scroll to position [100, 0]
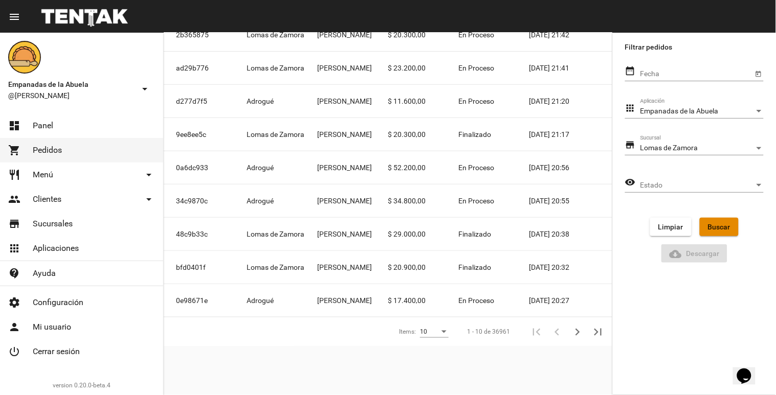
click at [707, 222] on button "Buscar" at bounding box center [719, 227] width 39 height 18
click at [707, 184] on span "Estado" at bounding box center [697, 186] width 114 height 8
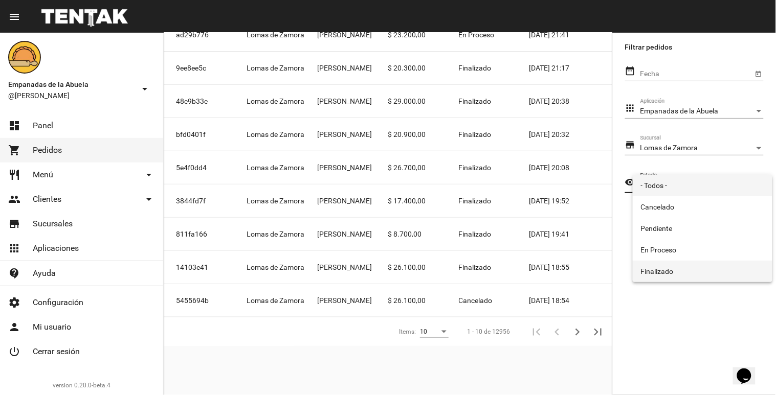
click at [653, 270] on mat-option "Finalizado" at bounding box center [703, 271] width 140 height 21
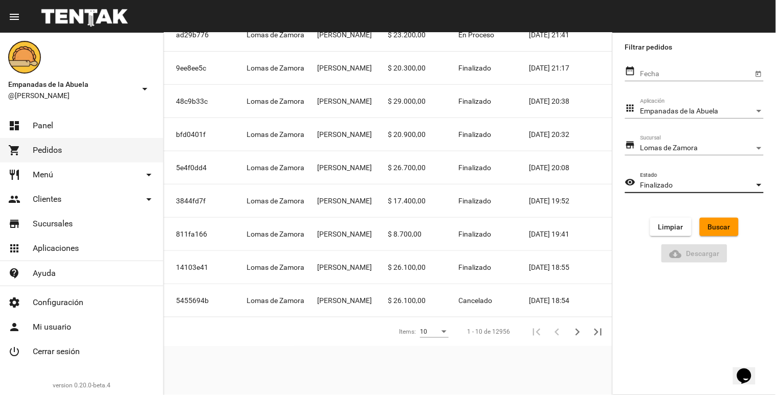
click at [723, 218] on button "Buscar" at bounding box center [719, 227] width 39 height 18
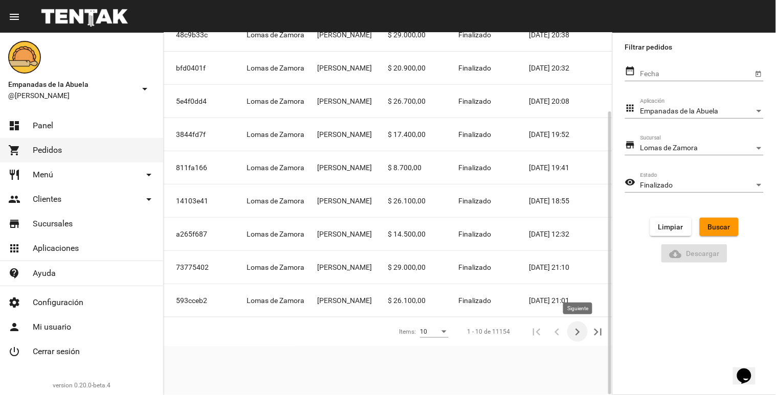
click at [570, 332] on button "Siguiente" at bounding box center [577, 332] width 20 height 20
click at [550, 333] on icon "Anterior" at bounding box center [557, 332] width 14 height 14
click at [477, 229] on span "Finalizado" at bounding box center [475, 234] width 33 height 10
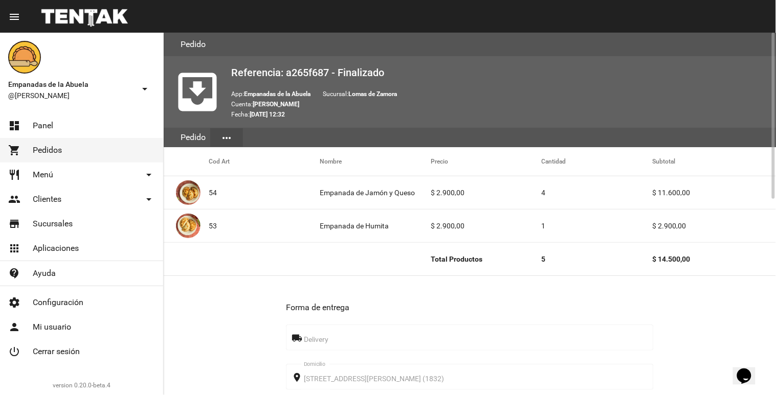
scroll to position [114, 0]
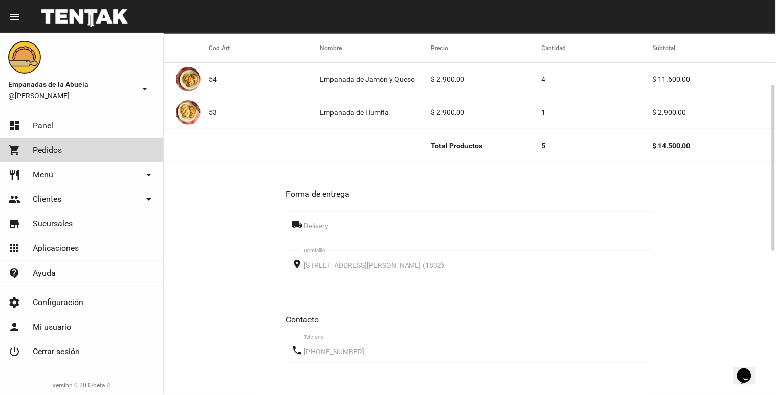
click at [52, 140] on link "shopping_cart Pedidos" at bounding box center [81, 150] width 163 height 25
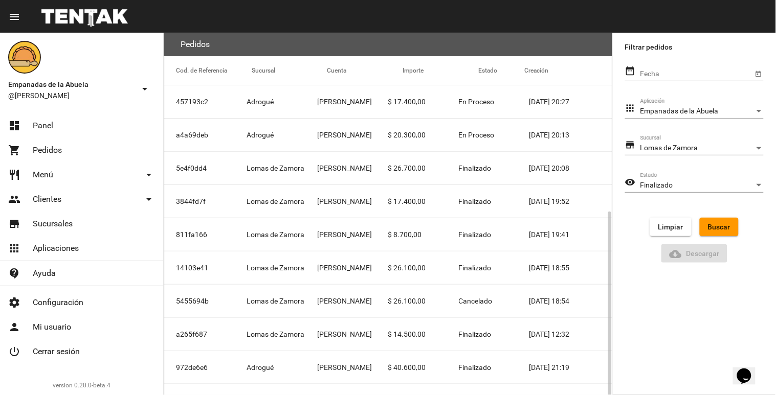
scroll to position [100, 0]
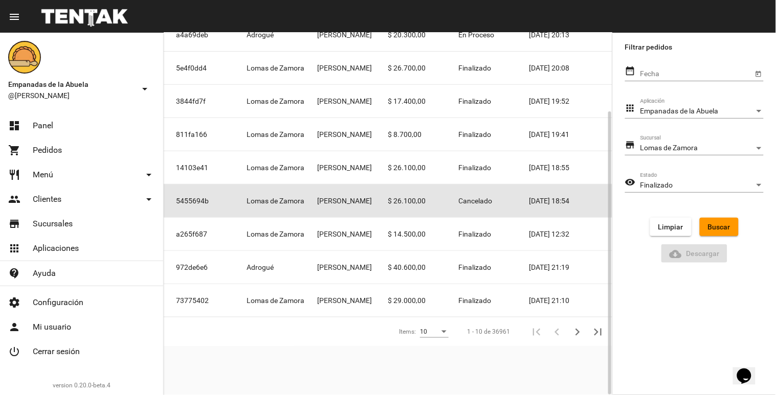
click at [328, 202] on mat-cell "[PERSON_NAME]" at bounding box center [352, 201] width 71 height 33
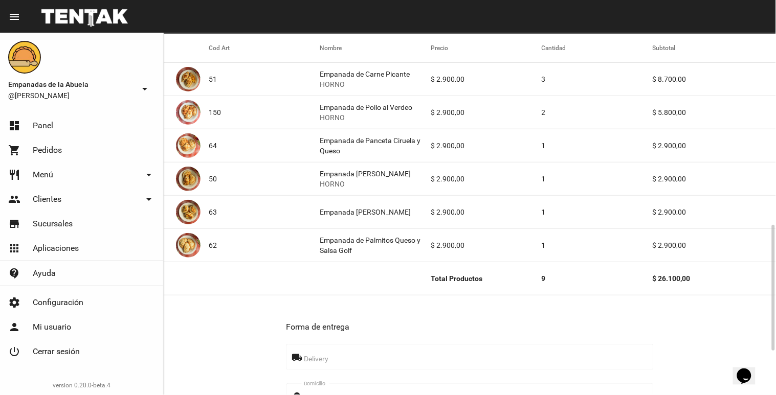
scroll to position [227, 0]
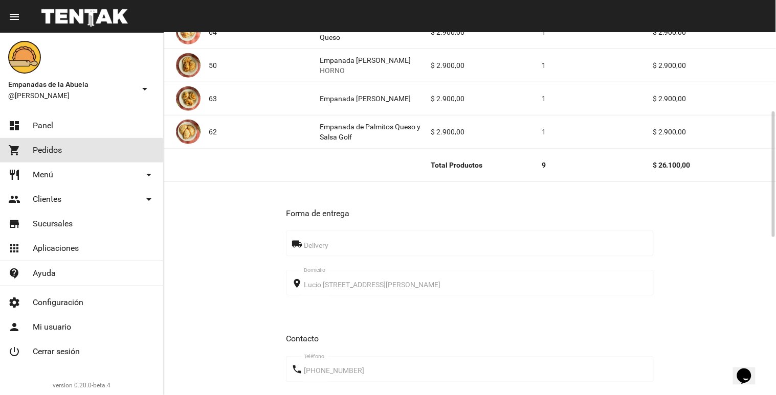
click at [39, 152] on span "Pedidos" at bounding box center [47, 150] width 29 height 10
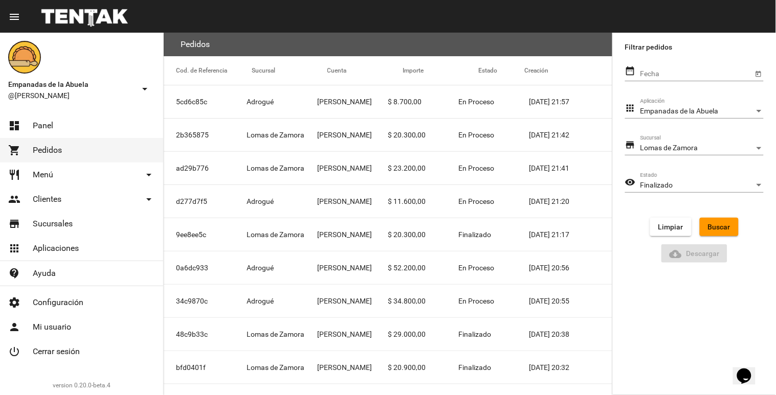
click at [27, 131] on link "dashboard Panel" at bounding box center [81, 126] width 163 height 25
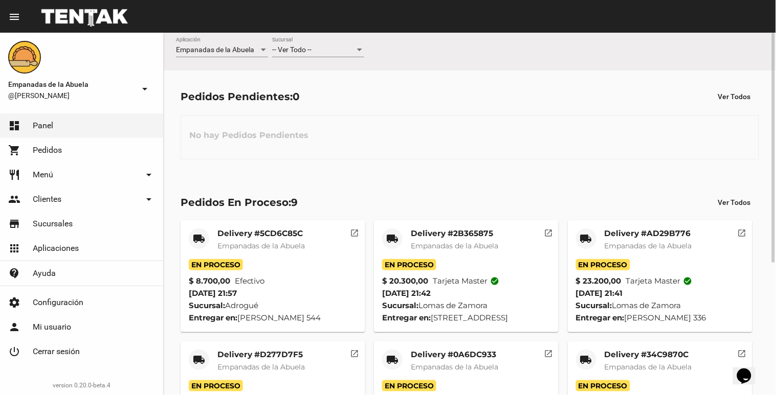
click at [310, 65] on div "-- Ver Todo -- Sucursal" at bounding box center [318, 51] width 92 height 29
click at [320, 57] on div "-- Ver Todo -- Sucursal" at bounding box center [318, 51] width 92 height 29
click at [328, 47] on div "-- Ver Todo --" at bounding box center [313, 50] width 83 height 8
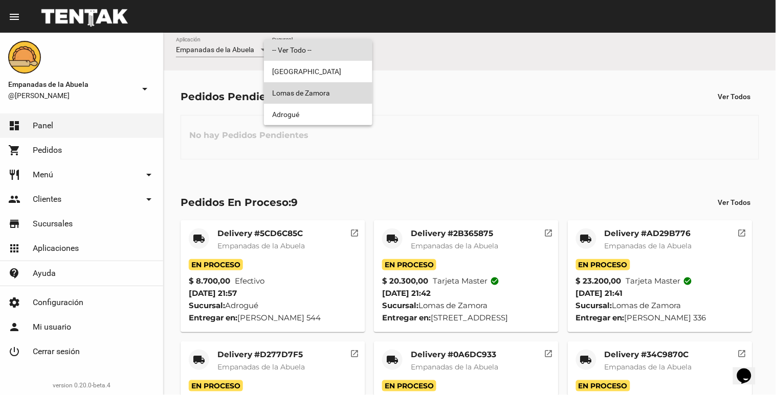
click at [303, 89] on span "Lomas de Zamora" at bounding box center [318, 92] width 92 height 21
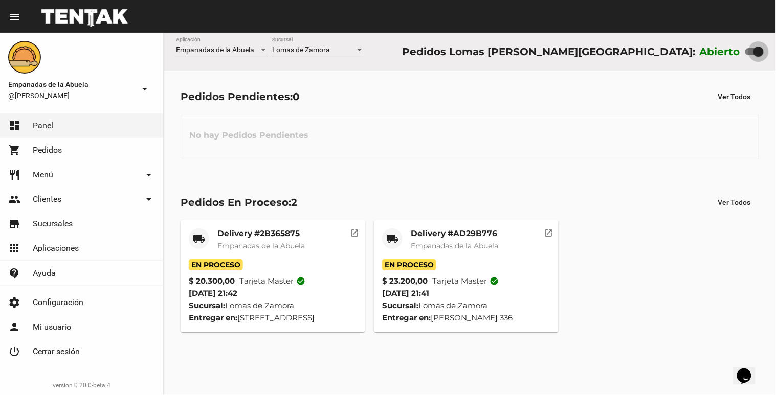
click at [747, 48] on label at bounding box center [754, 52] width 18 height 12
click at [750, 55] on input "checkbox" at bounding box center [750, 55] width 1 height 1
checkbox input "false"
